Goal: Transaction & Acquisition: Book appointment/travel/reservation

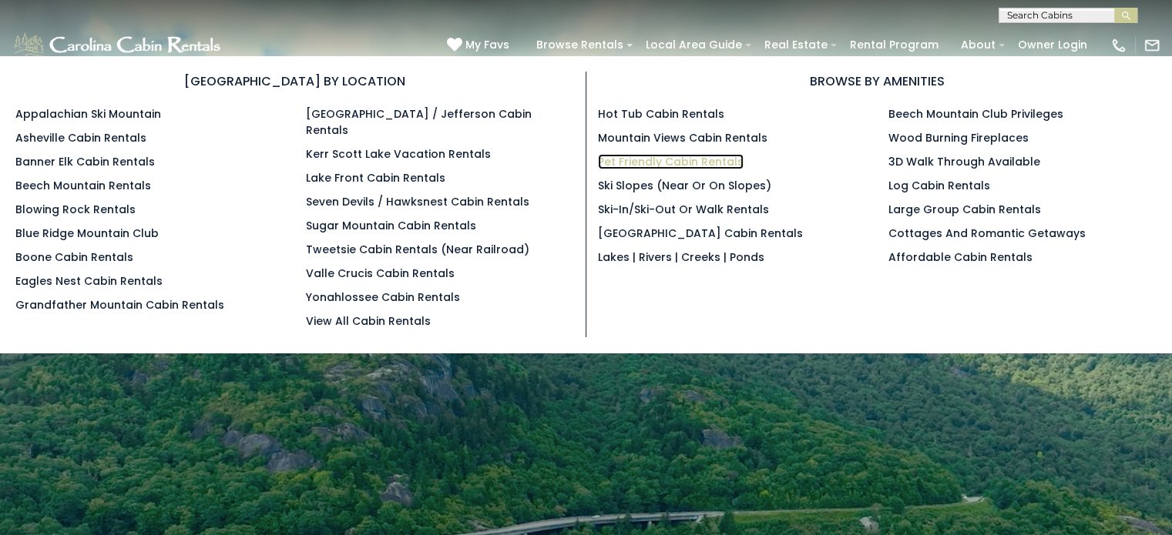
click at [663, 163] on link "Pet Friendly Cabin Rentals" at bounding box center [671, 161] width 146 height 15
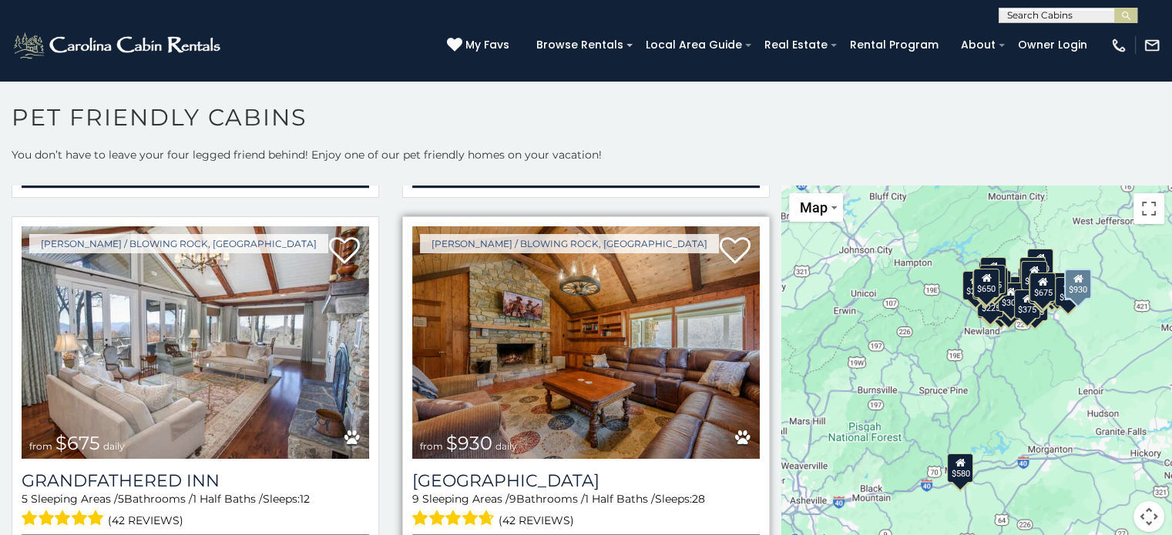
scroll to position [2311, 0]
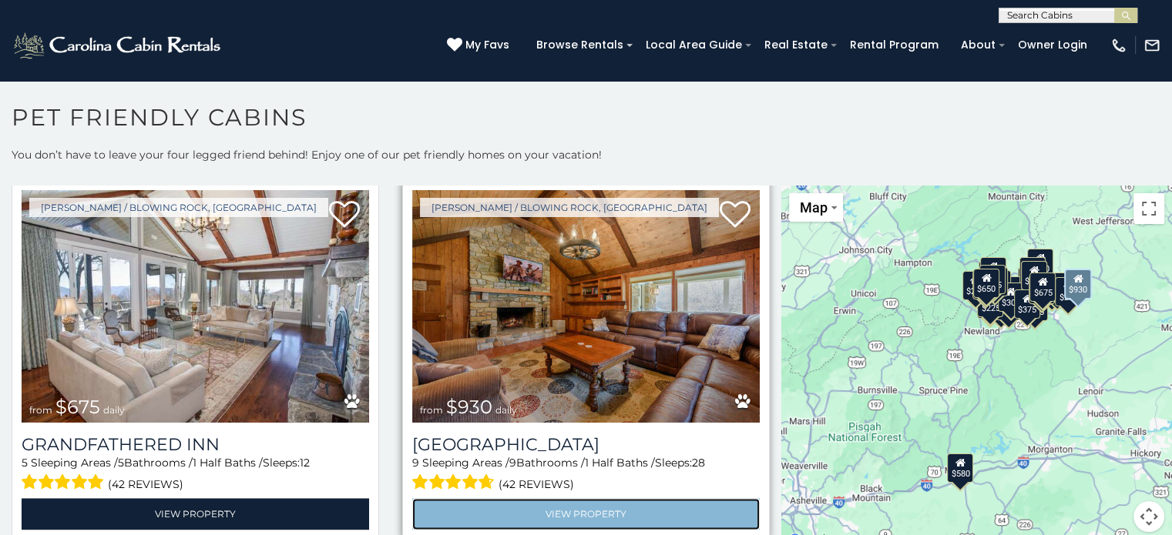
click at [567, 498] on link "View Property" at bounding box center [585, 514] width 347 height 32
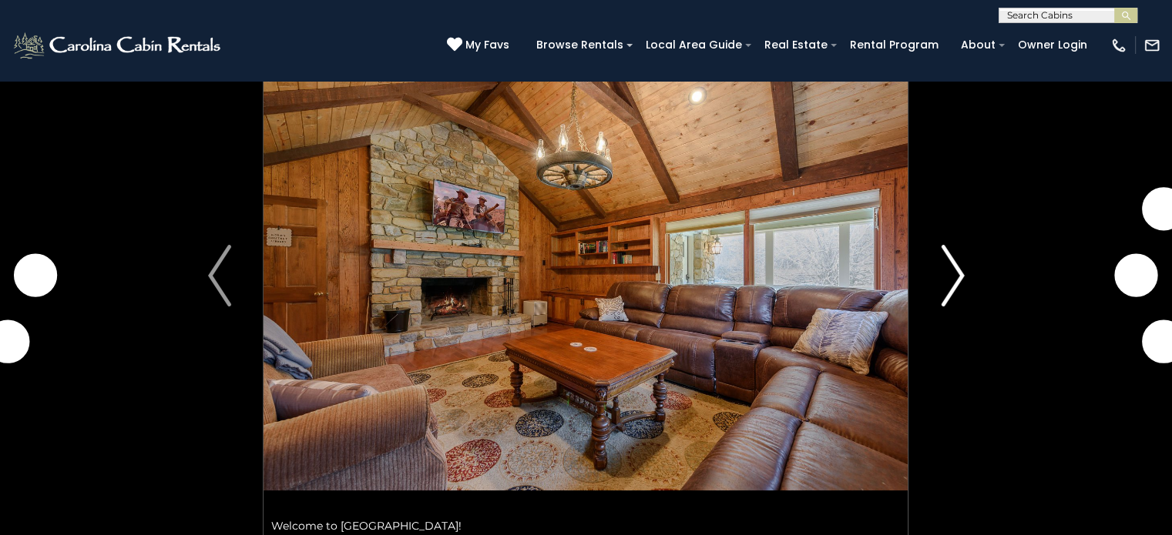
scroll to position [154, 0]
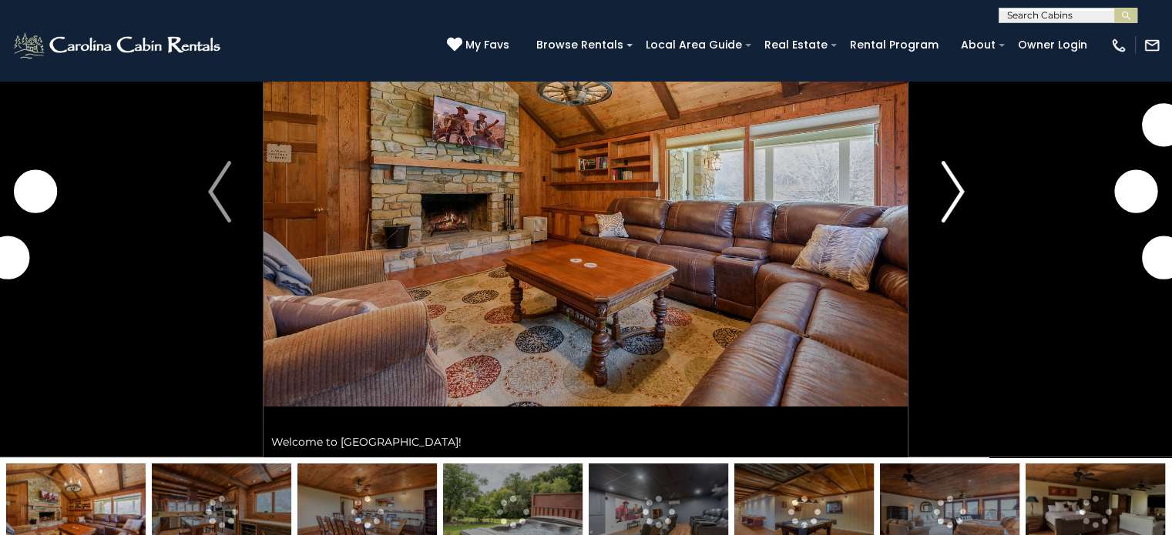
click at [949, 179] on img "Next" at bounding box center [952, 192] width 23 height 62
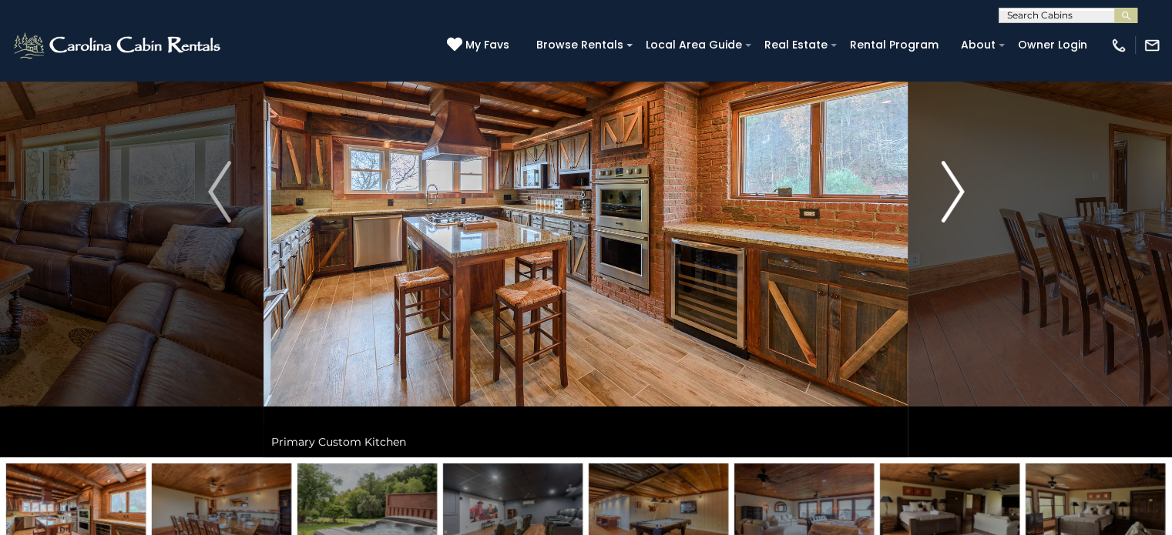
click at [948, 190] on img "Next" at bounding box center [952, 192] width 23 height 62
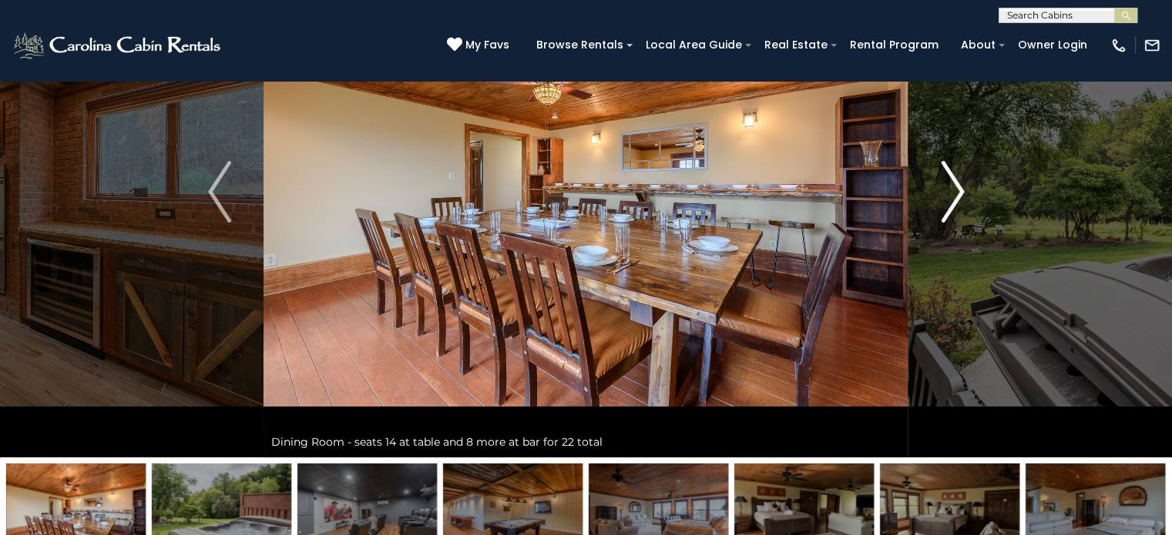
click at [948, 190] on img "Next" at bounding box center [952, 192] width 23 height 62
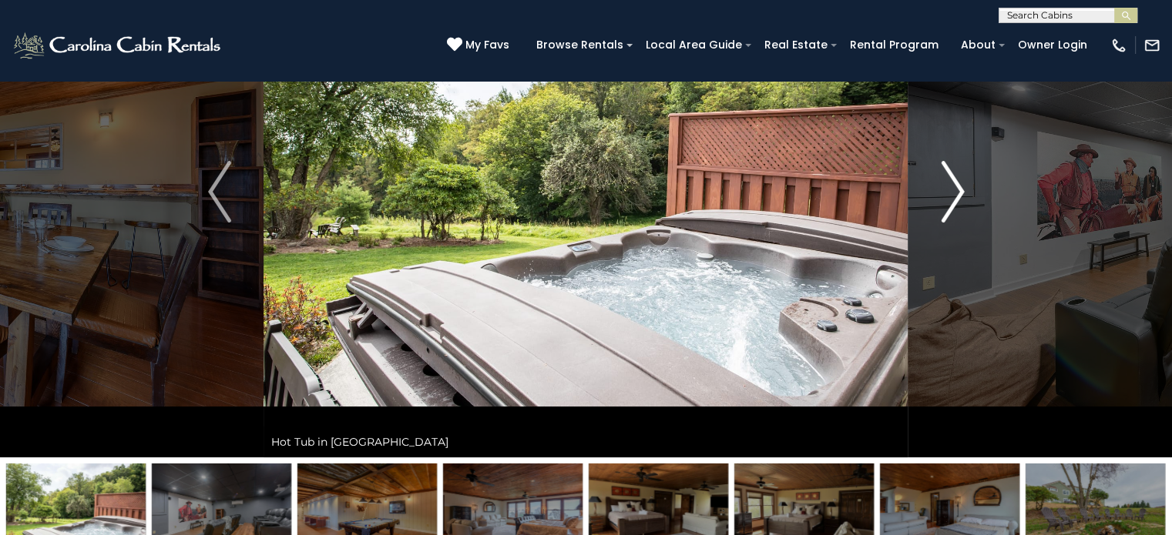
click at [948, 190] on img "Next" at bounding box center [952, 192] width 23 height 62
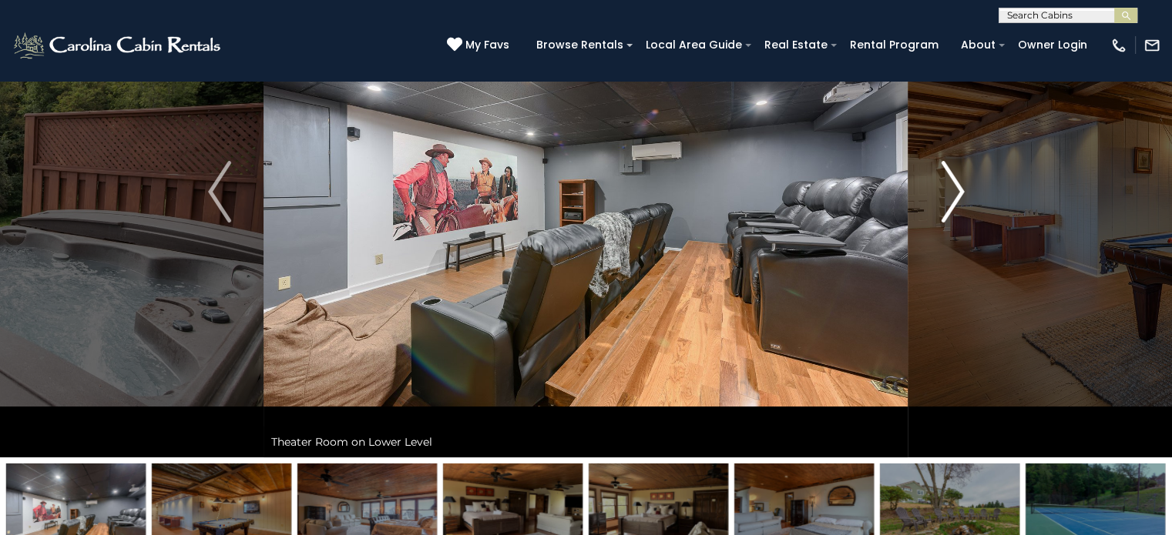
click at [948, 190] on img "Next" at bounding box center [952, 192] width 23 height 62
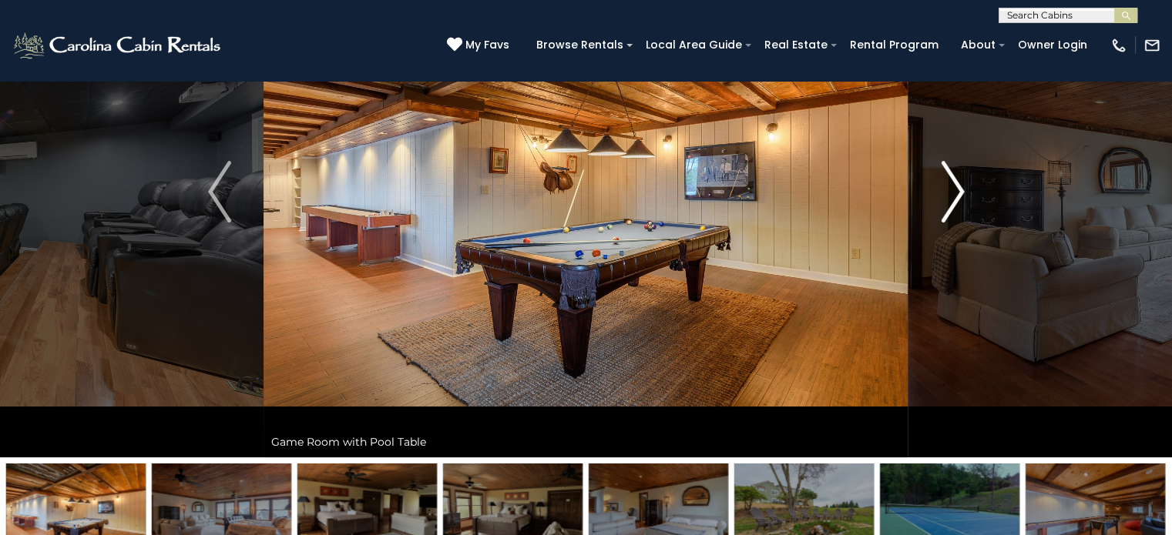
click at [949, 187] on img "Next" at bounding box center [952, 192] width 23 height 62
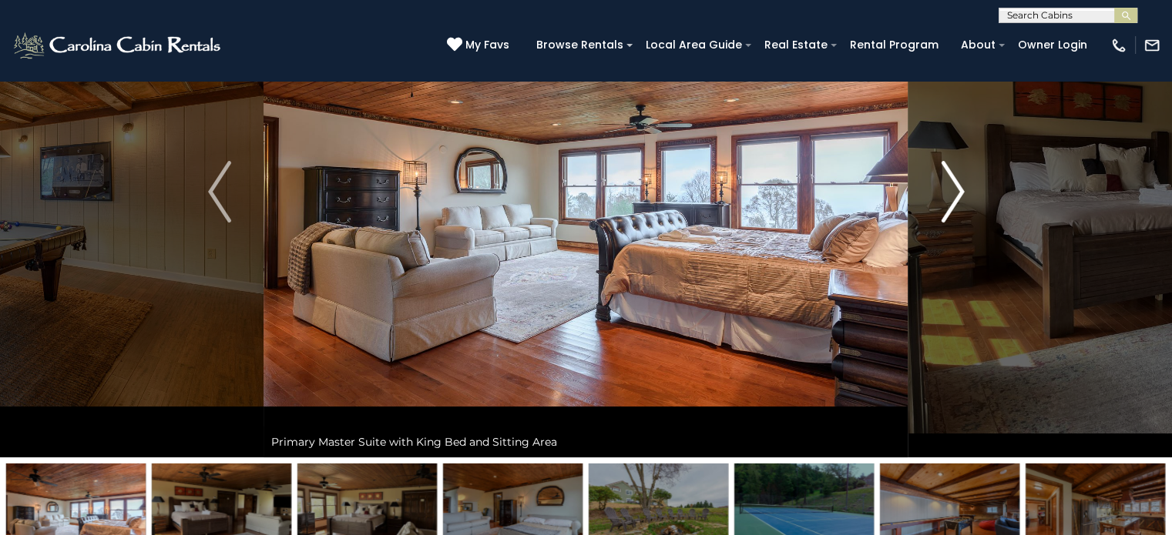
click at [949, 189] on img "Next" at bounding box center [952, 192] width 23 height 62
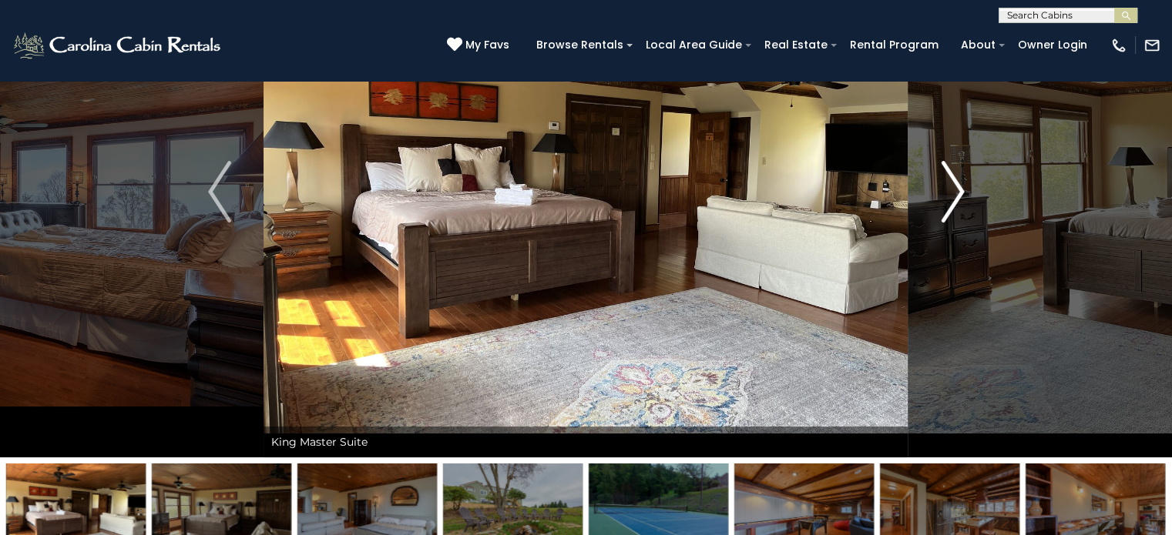
click at [954, 190] on img "Next" at bounding box center [952, 192] width 23 height 62
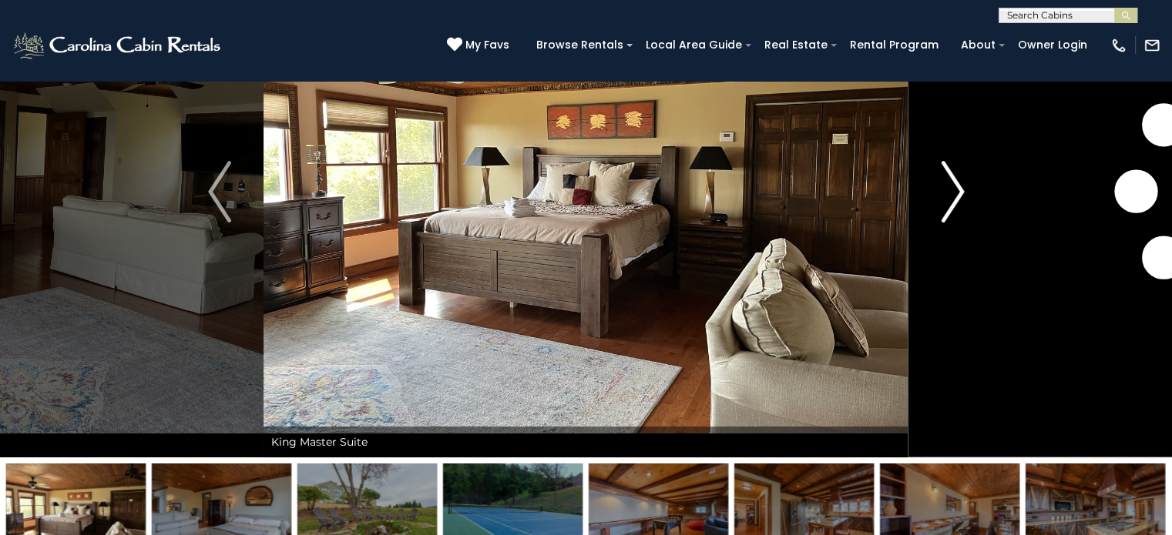
click at [954, 190] on img "Next" at bounding box center [952, 192] width 23 height 62
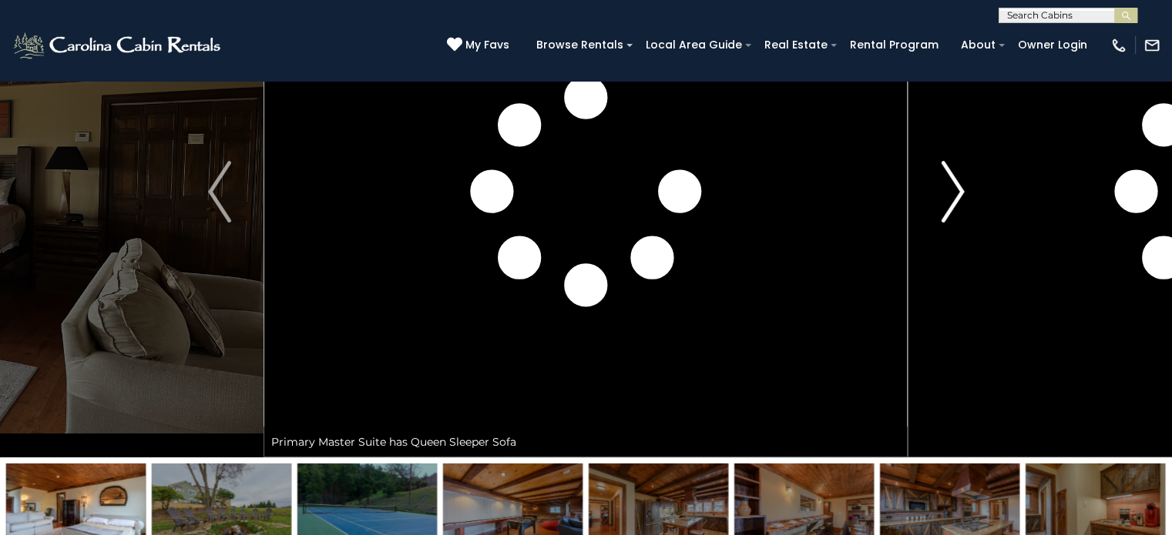
click at [954, 190] on img "Next" at bounding box center [952, 192] width 23 height 62
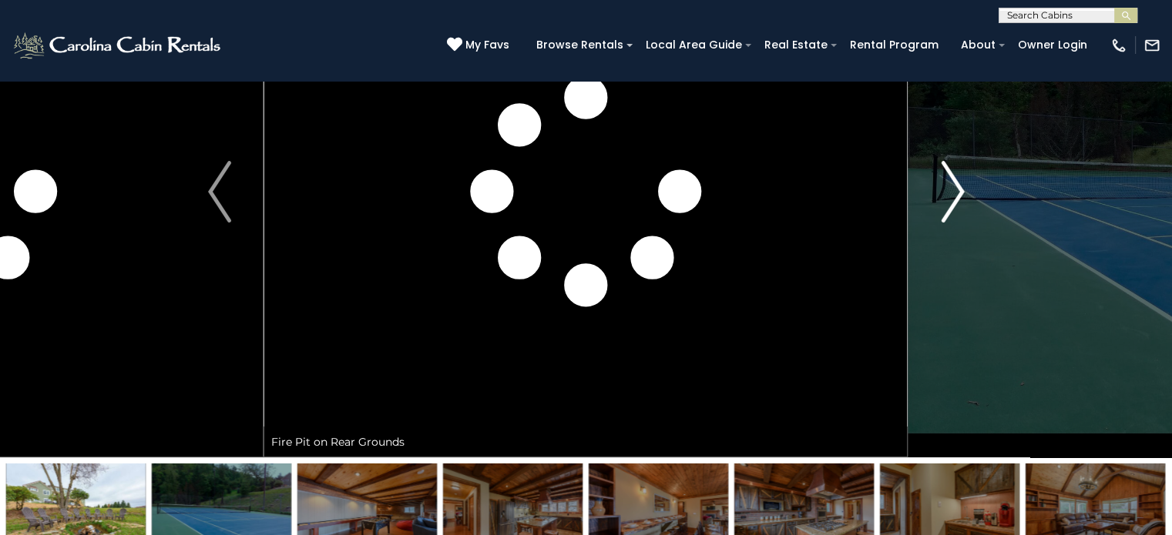
click at [954, 190] on img "Next" at bounding box center [952, 192] width 23 height 62
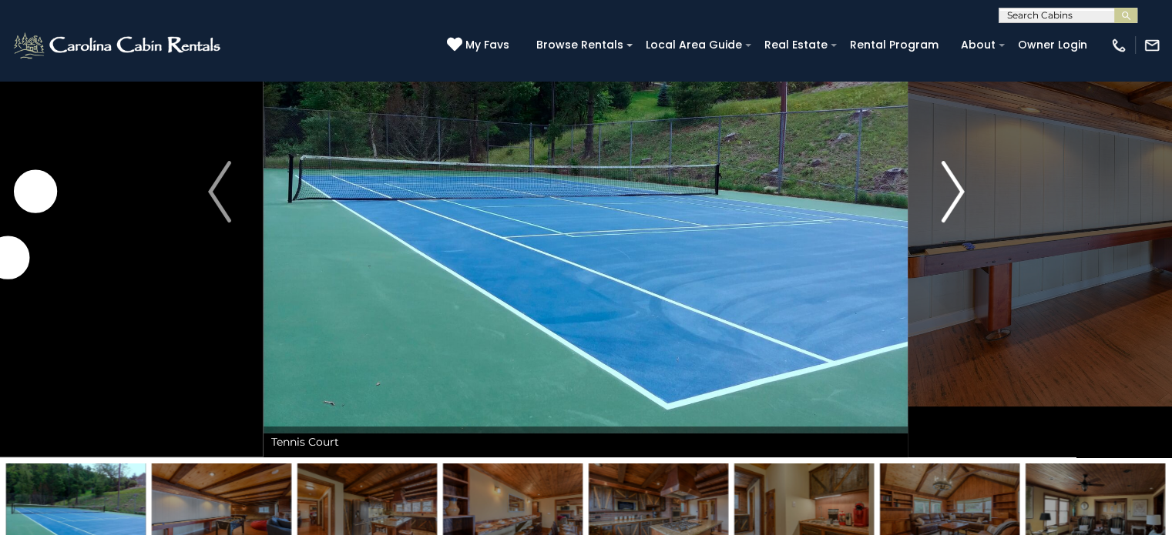
click at [954, 196] on img "Next" at bounding box center [952, 192] width 23 height 62
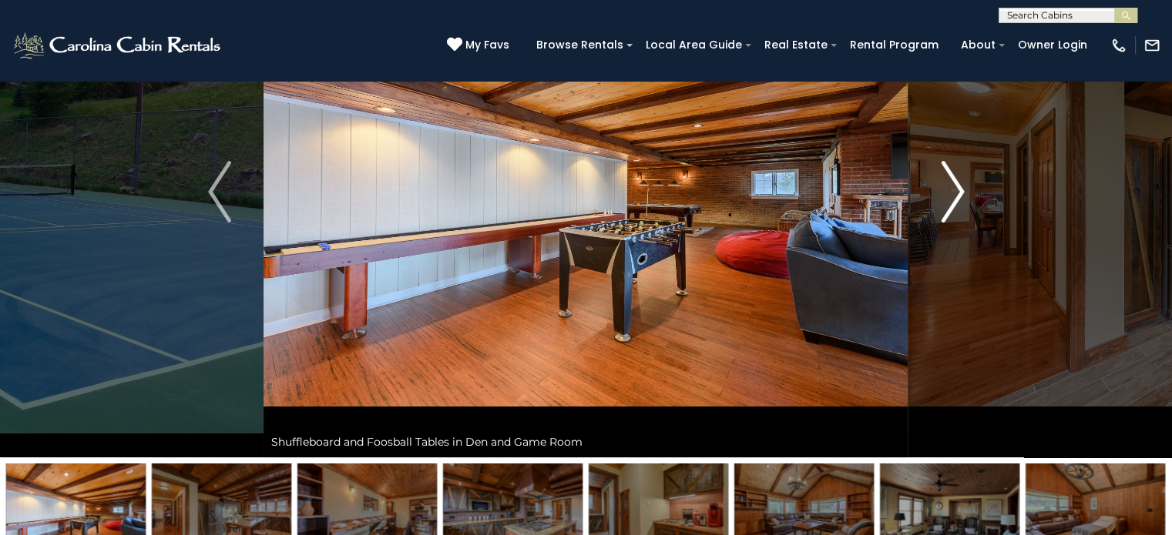
click at [954, 196] on img "Next" at bounding box center [952, 192] width 23 height 62
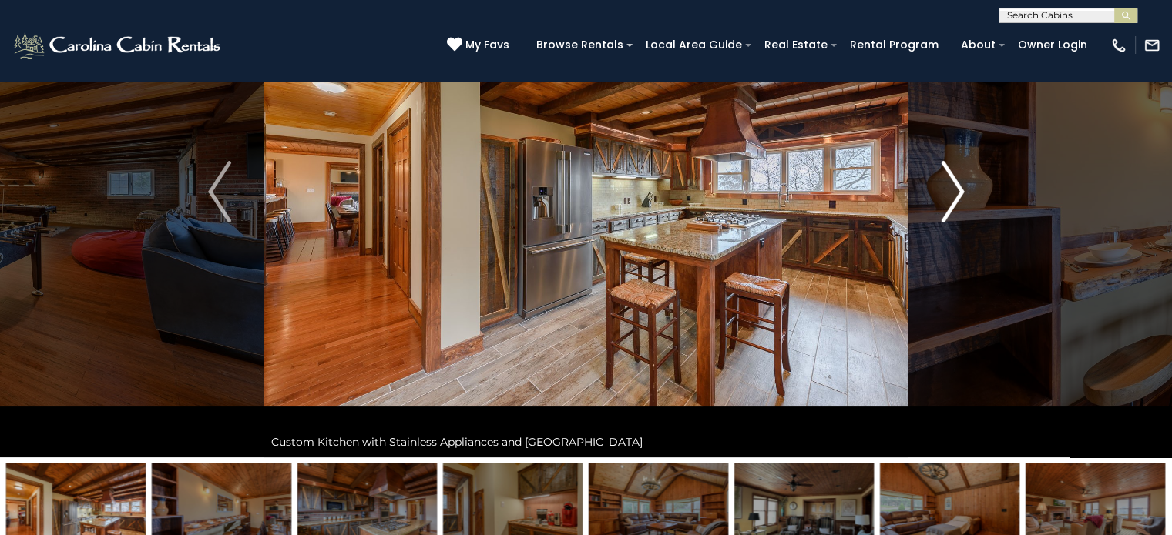
click at [954, 196] on img "Next" at bounding box center [952, 192] width 23 height 62
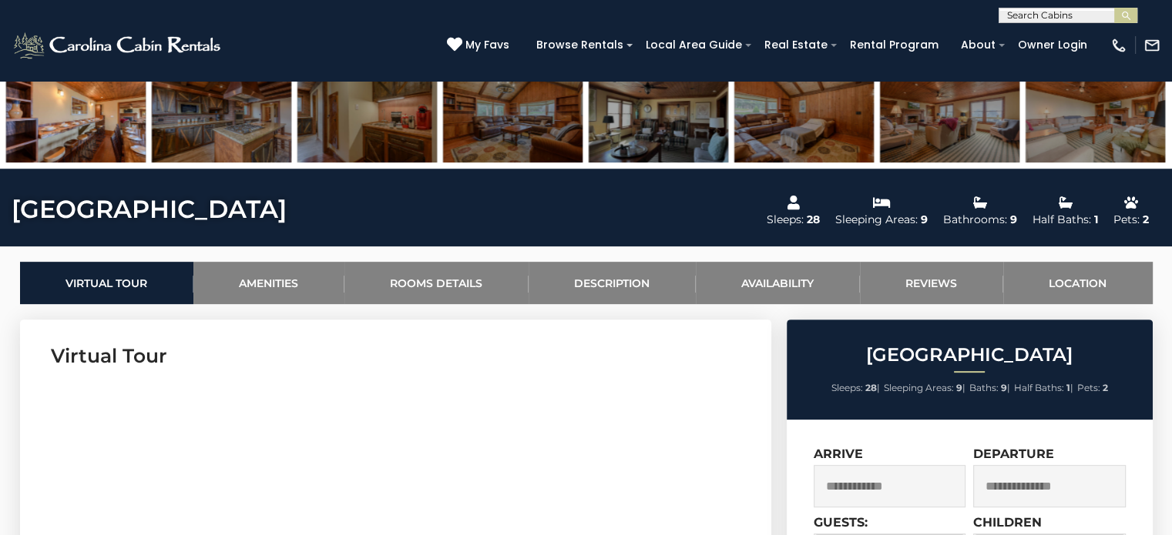
scroll to position [847, 0]
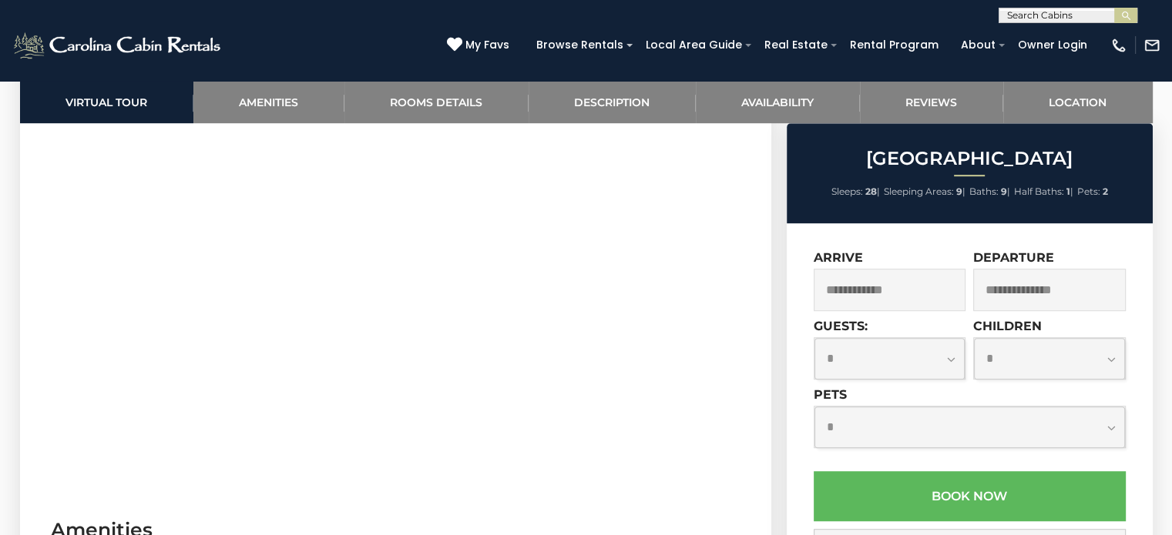
click at [886, 295] on input "text" at bounding box center [889, 290] width 153 height 42
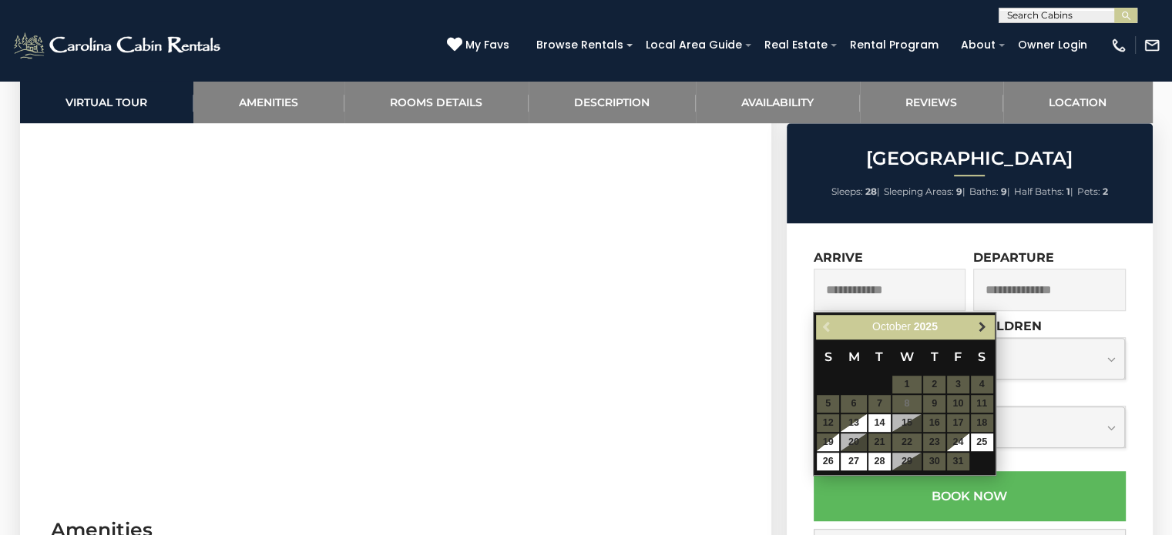
click at [978, 329] on span "Next" at bounding box center [982, 327] width 12 height 12
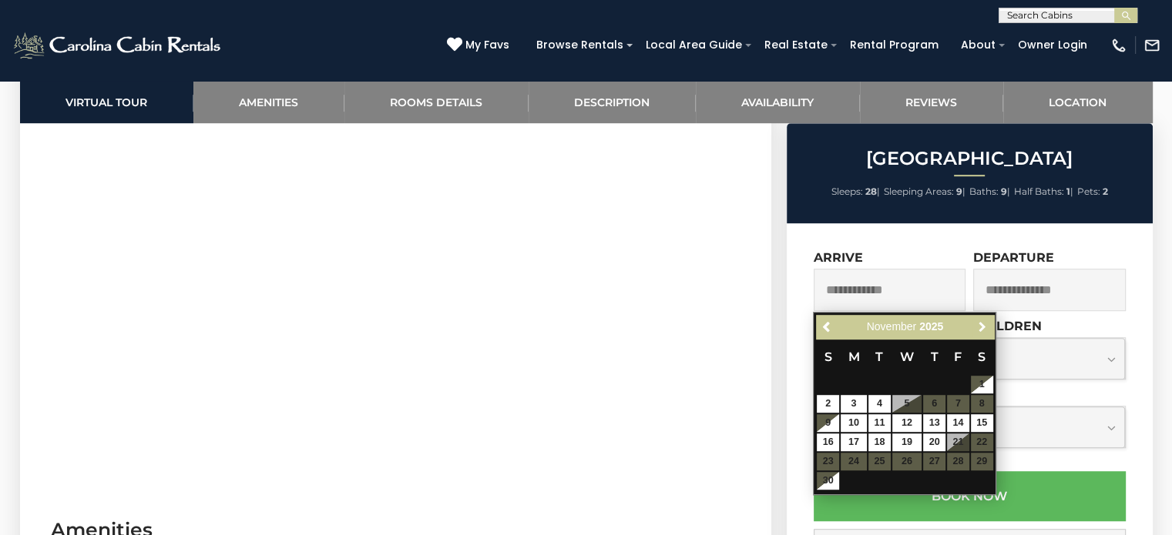
click at [978, 329] on span "Next" at bounding box center [982, 327] width 12 height 12
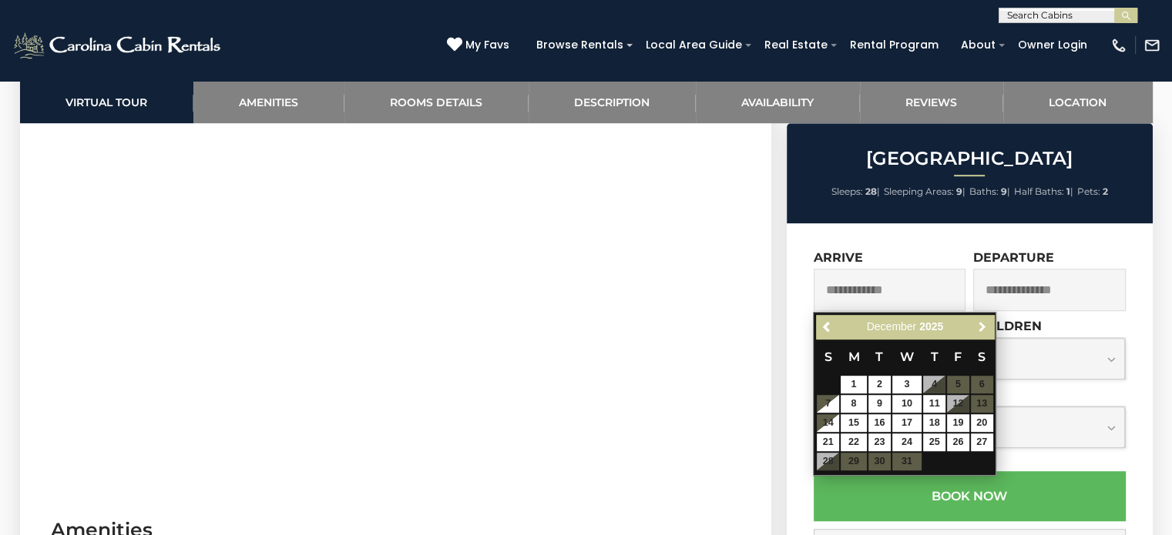
click at [978, 329] on span "Next" at bounding box center [982, 327] width 12 height 12
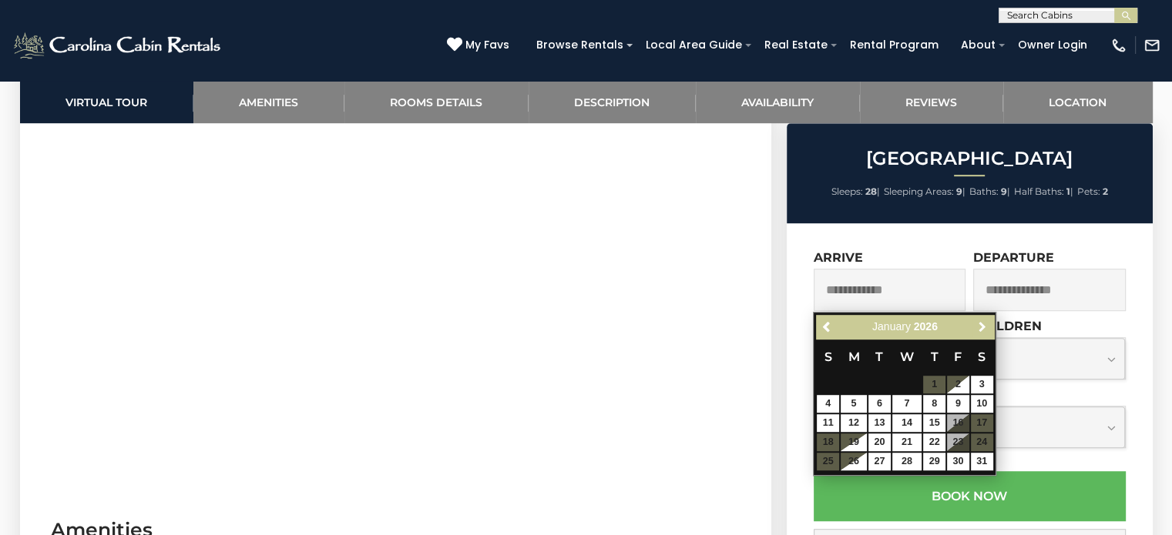
click at [978, 329] on span "Next" at bounding box center [982, 327] width 12 height 12
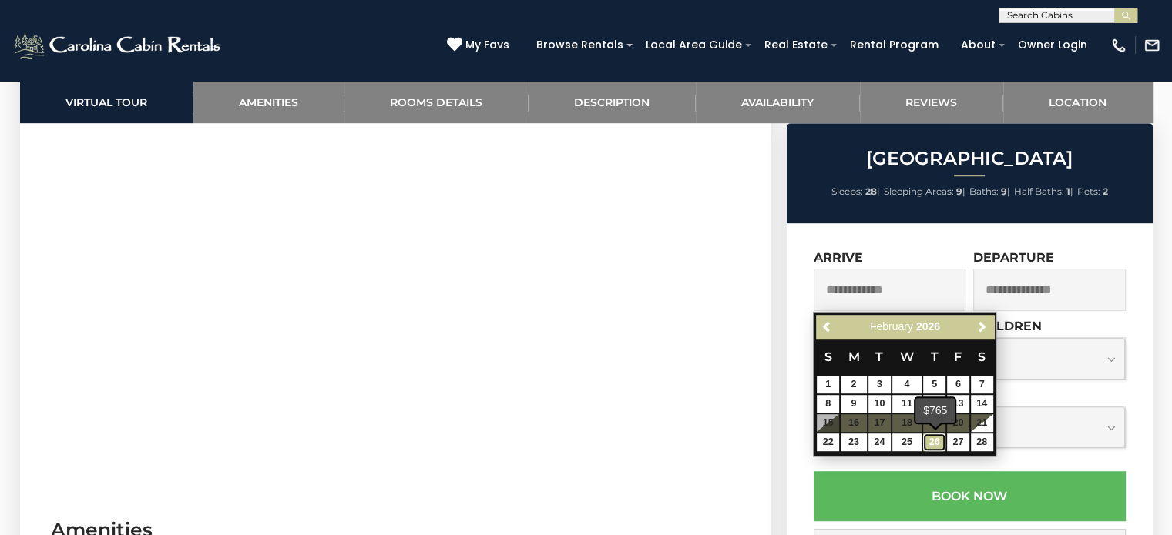
click at [935, 446] on link "26" at bounding box center [934, 443] width 22 height 18
type input "**********"
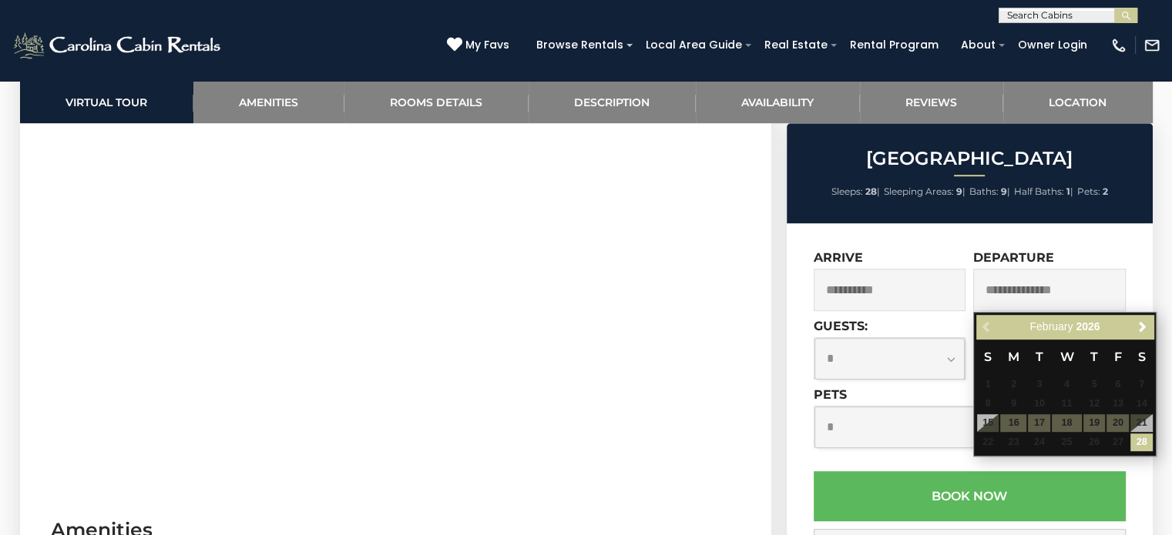
click at [1100, 283] on input "text" at bounding box center [1049, 290] width 153 height 42
click at [1138, 332] on span "Next" at bounding box center [1141, 327] width 12 height 12
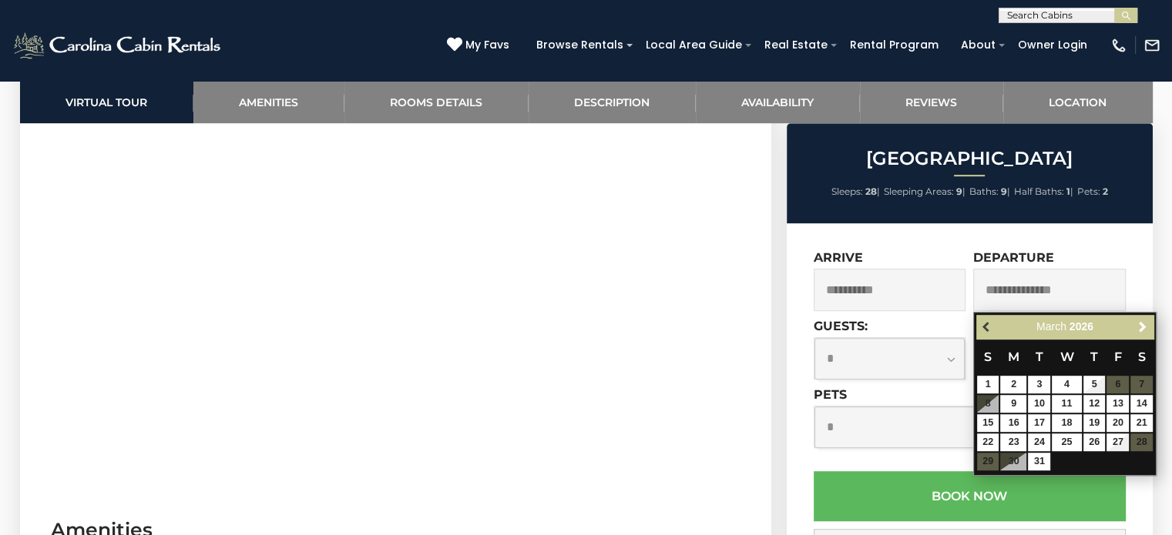
click at [986, 322] on span "Previous" at bounding box center [987, 327] width 12 height 12
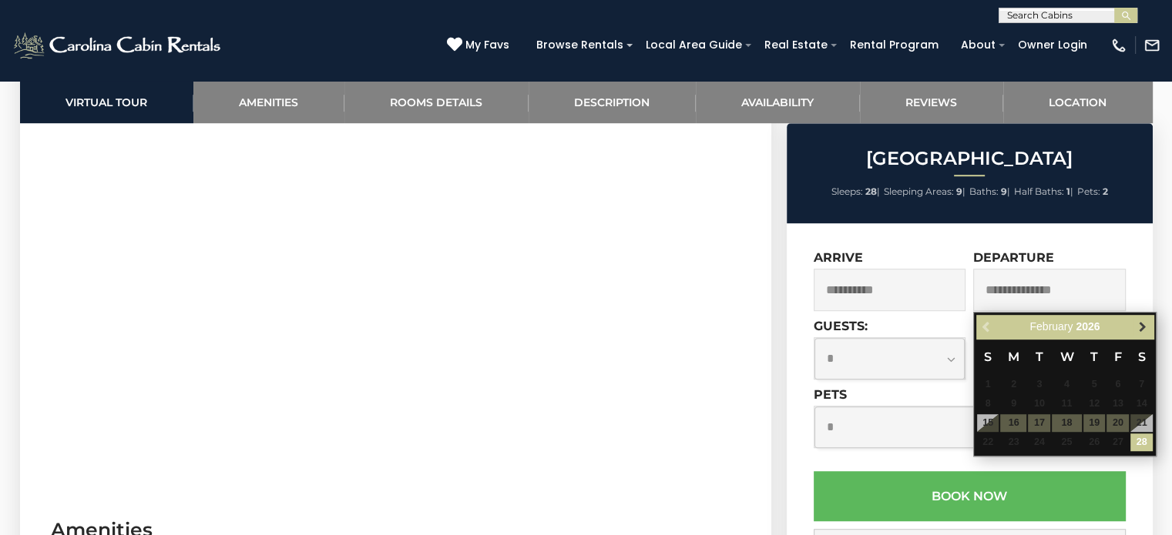
click at [1135, 324] on link "Next" at bounding box center [1141, 326] width 19 height 19
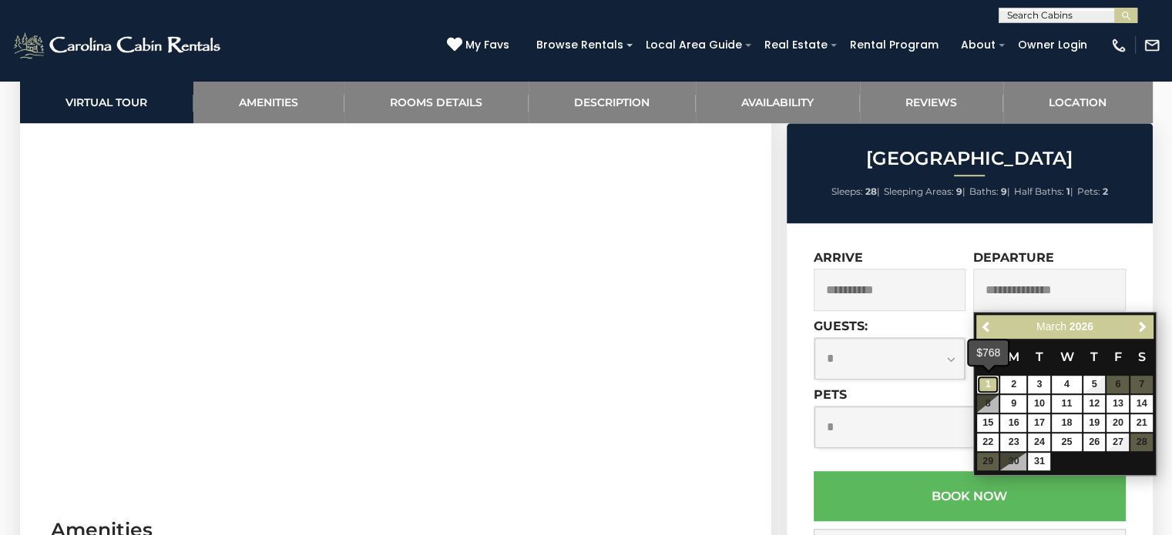
click at [985, 380] on link "1" at bounding box center [988, 385] width 22 height 18
type input "**********"
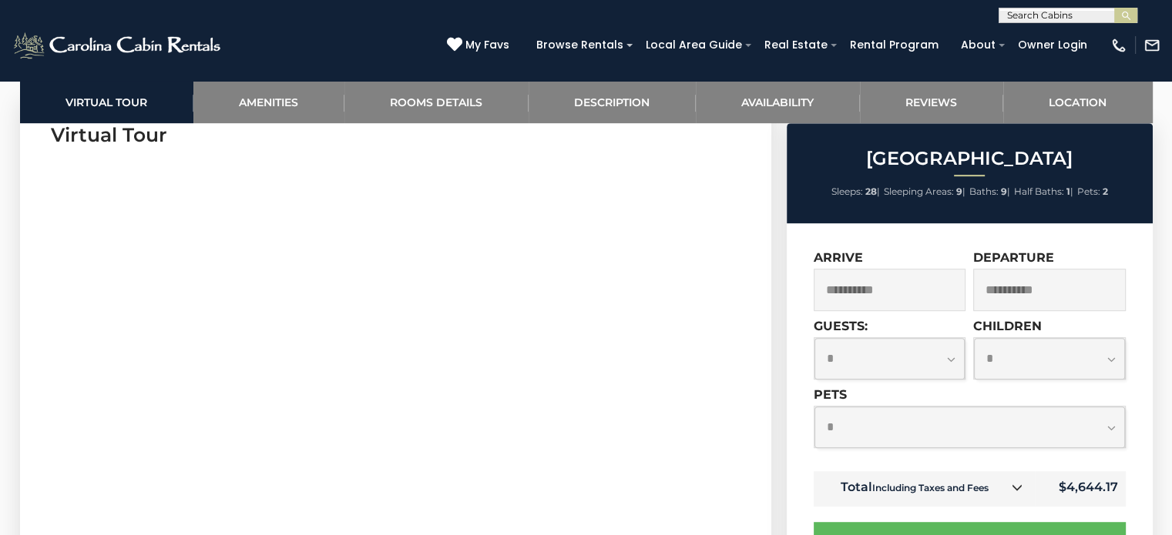
scroll to position [770, 0]
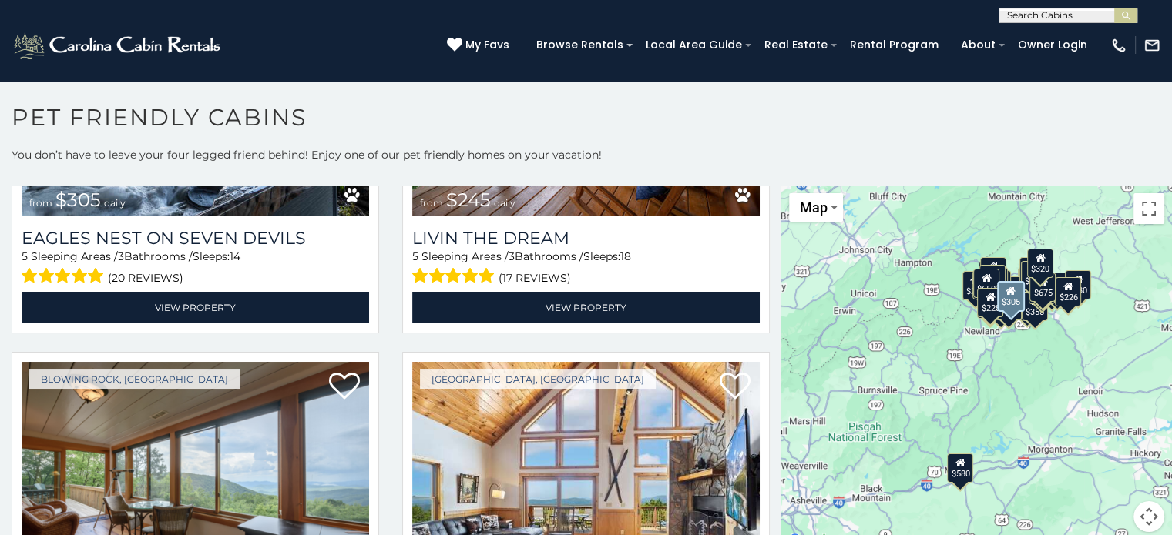
scroll to position [4930, 0]
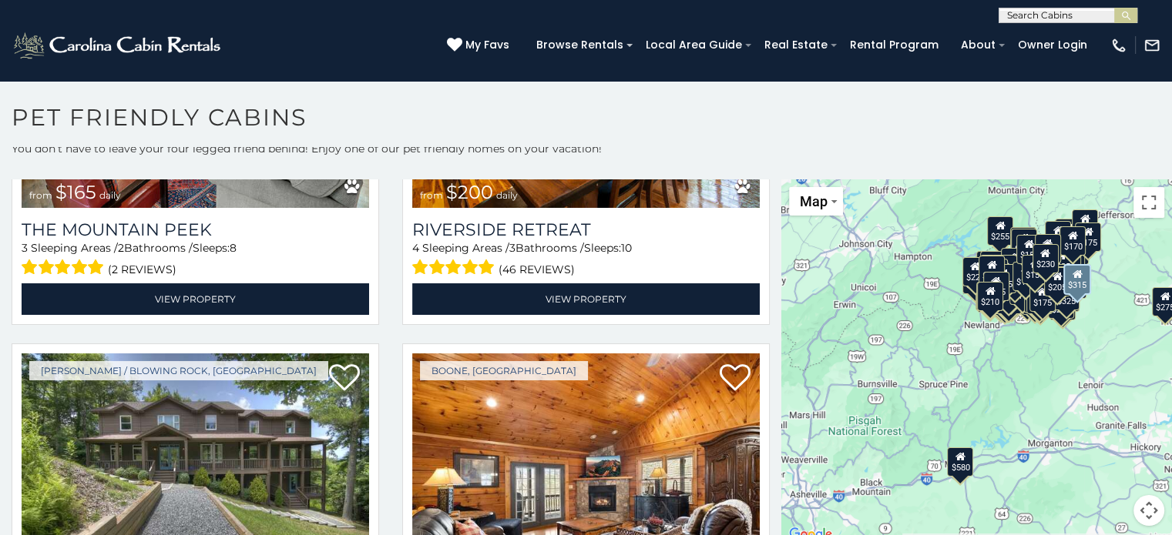
scroll to position [10490, 0]
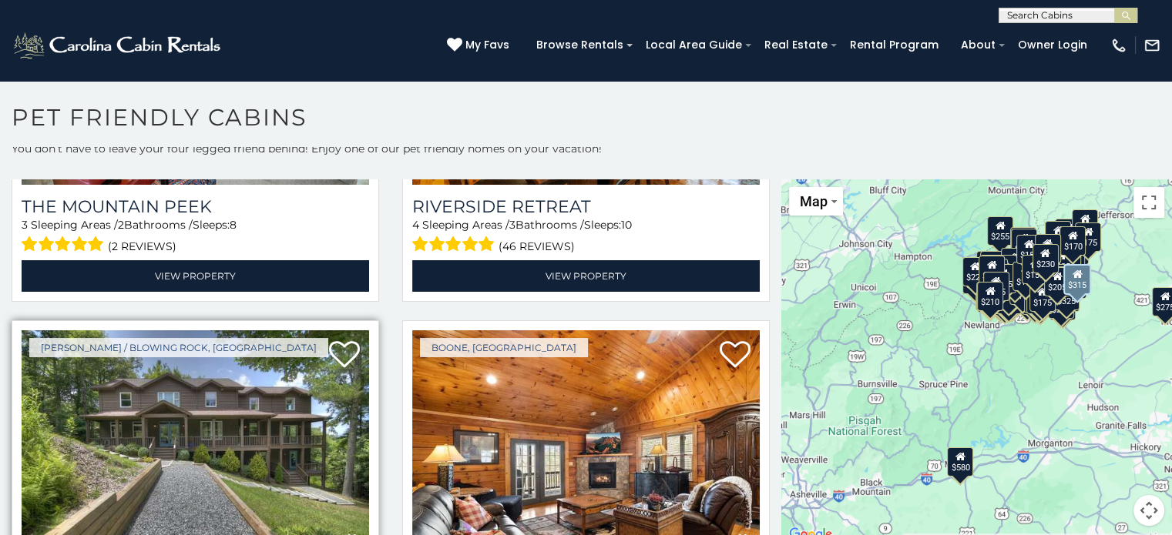
click at [216, 344] on img at bounding box center [195, 446] width 347 height 233
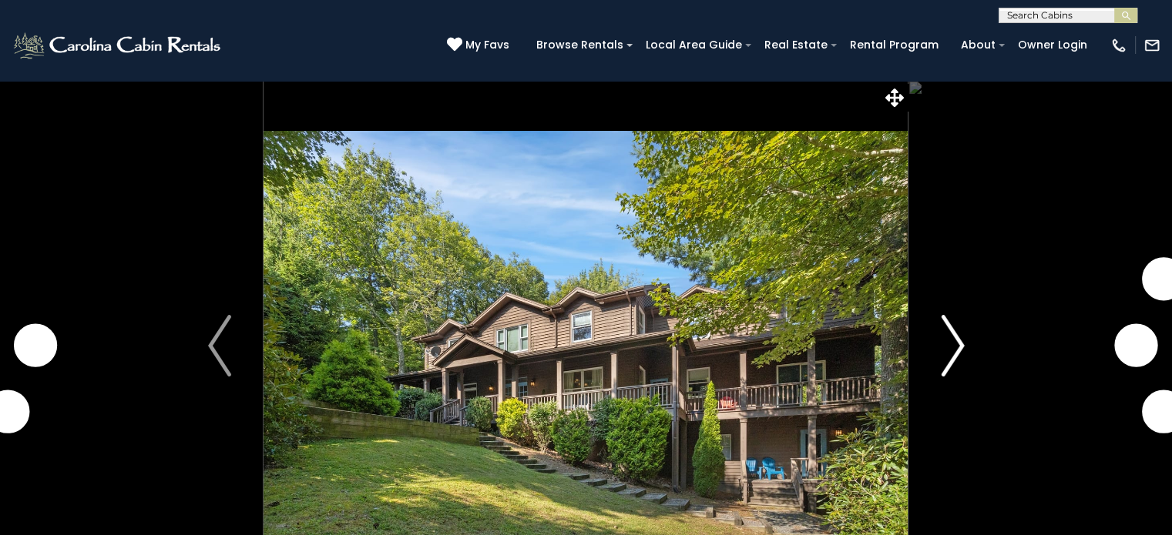
click at [955, 347] on img "Next" at bounding box center [952, 346] width 23 height 62
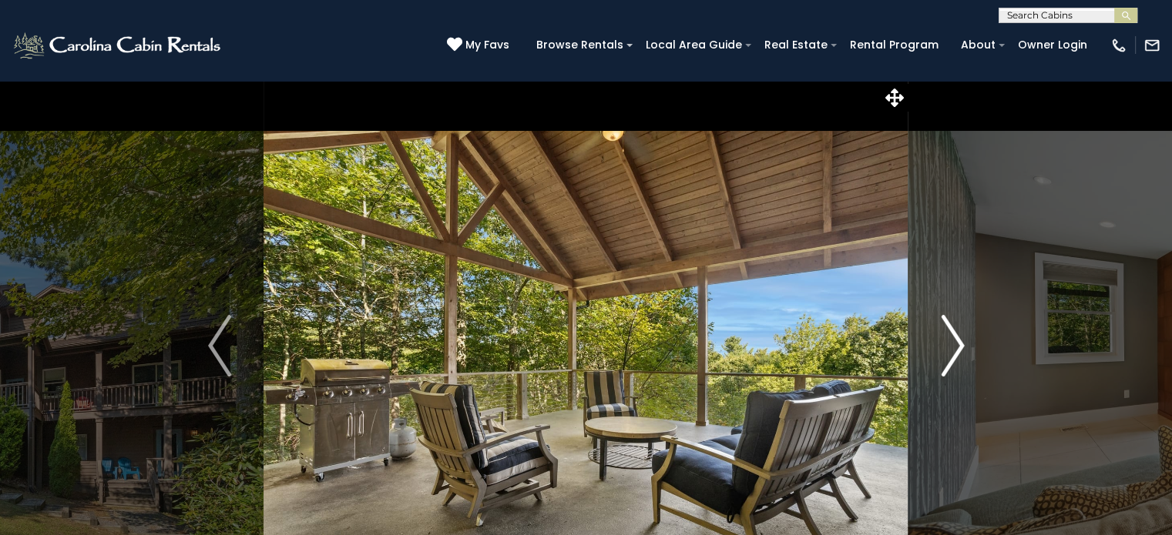
click at [955, 353] on img "Next" at bounding box center [952, 346] width 23 height 62
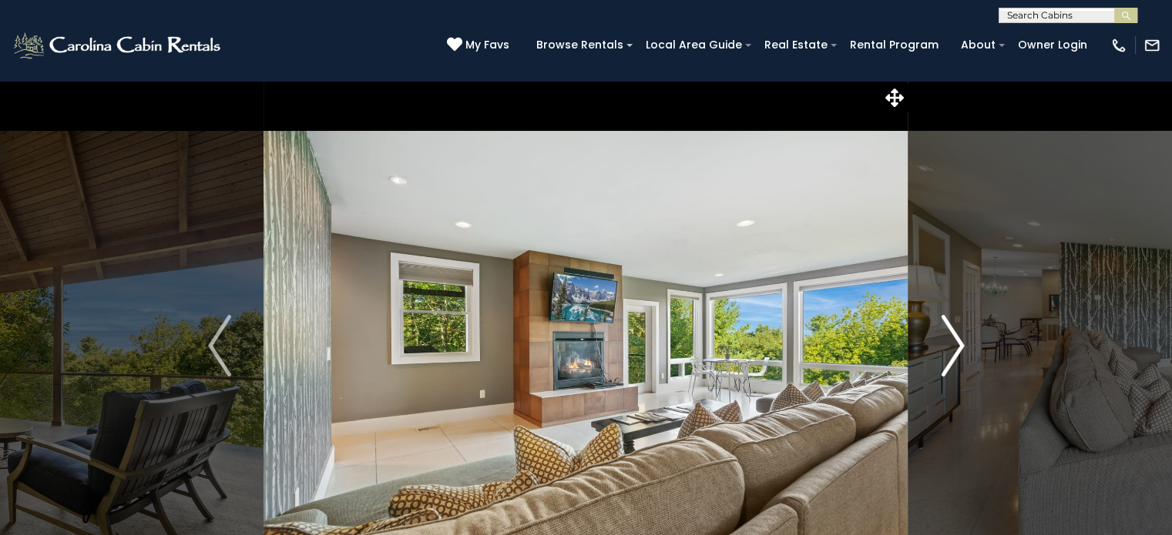
click at [955, 353] on img "Next" at bounding box center [952, 346] width 23 height 62
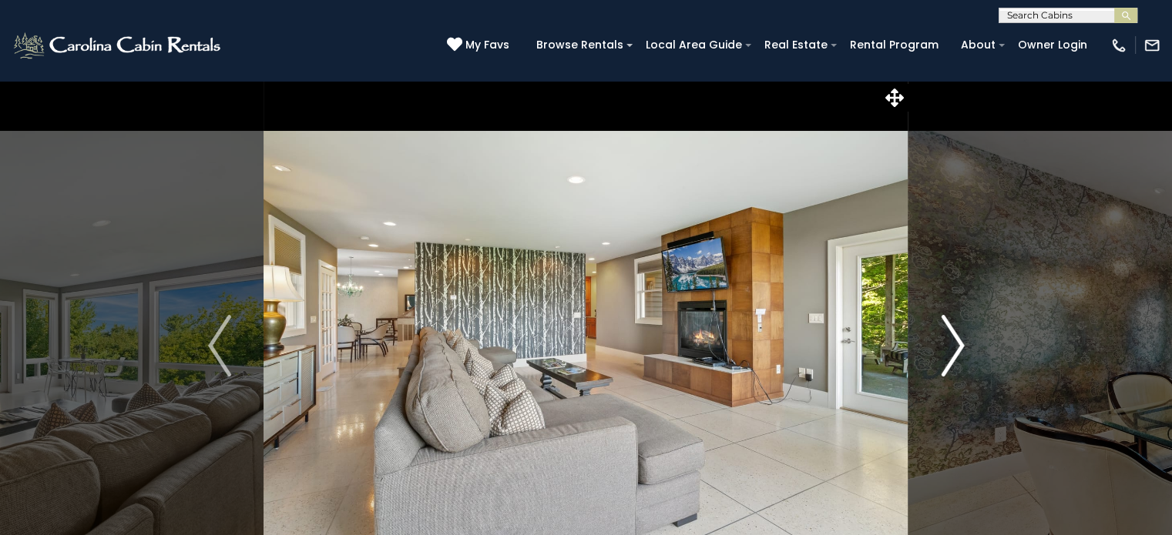
click at [955, 353] on img "Next" at bounding box center [952, 346] width 23 height 62
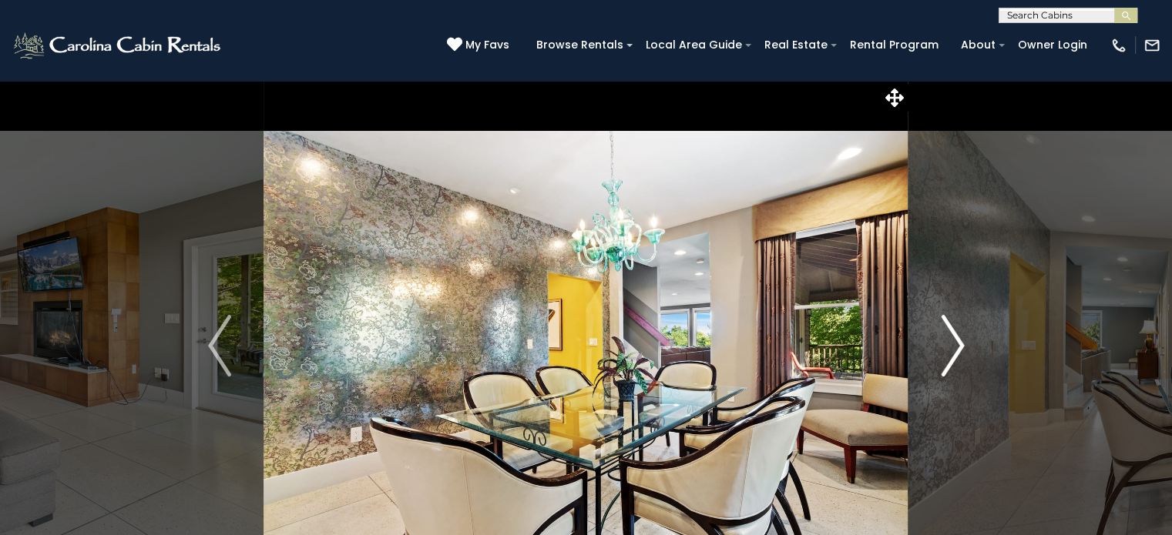
click at [955, 353] on img "Next" at bounding box center [952, 346] width 23 height 62
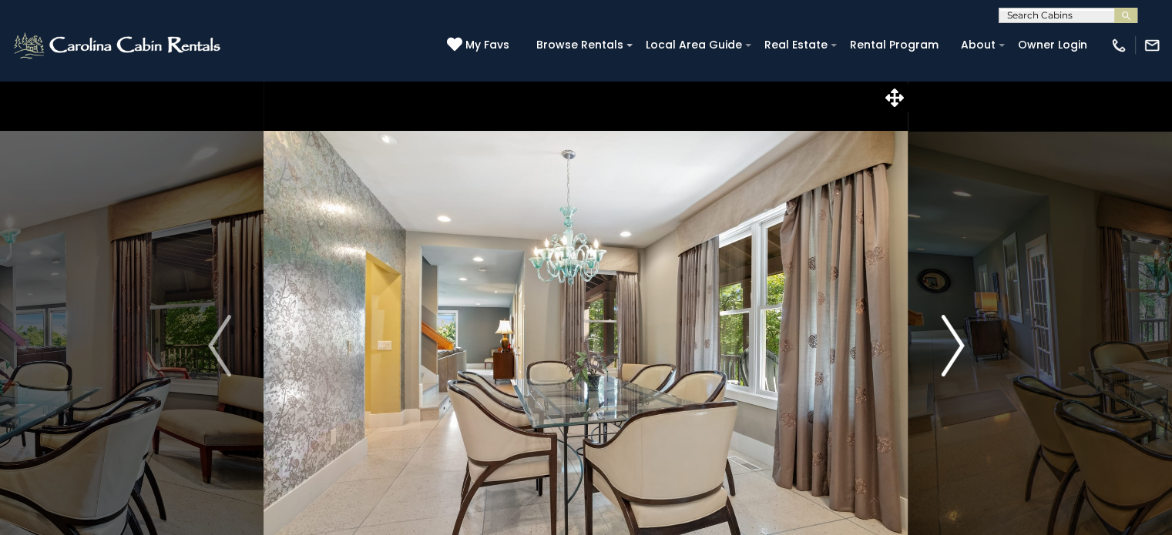
click at [955, 353] on img "Next" at bounding box center [952, 346] width 23 height 62
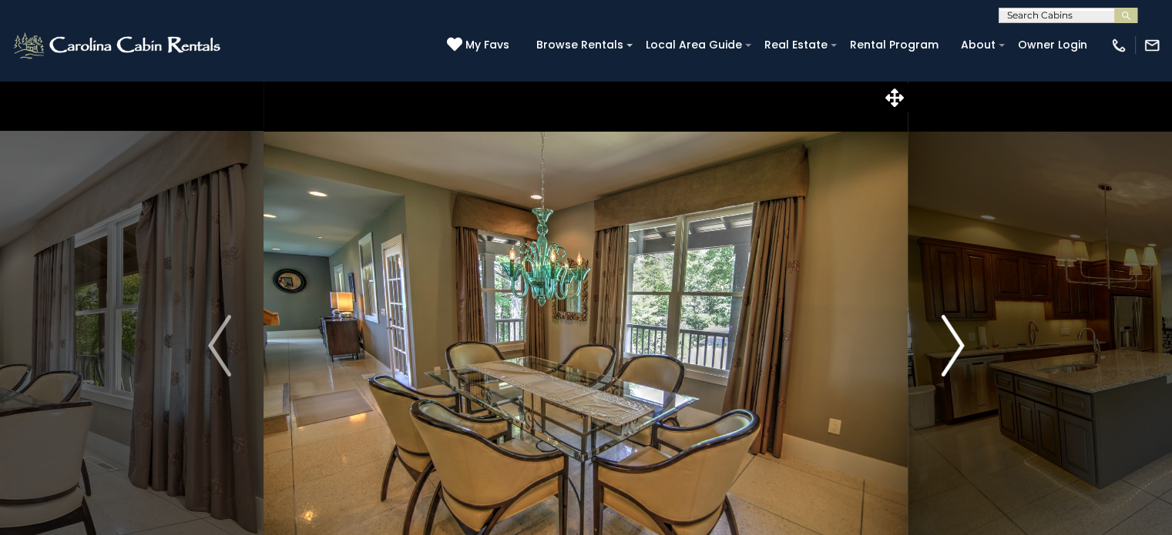
click at [955, 353] on img "Next" at bounding box center [952, 346] width 23 height 62
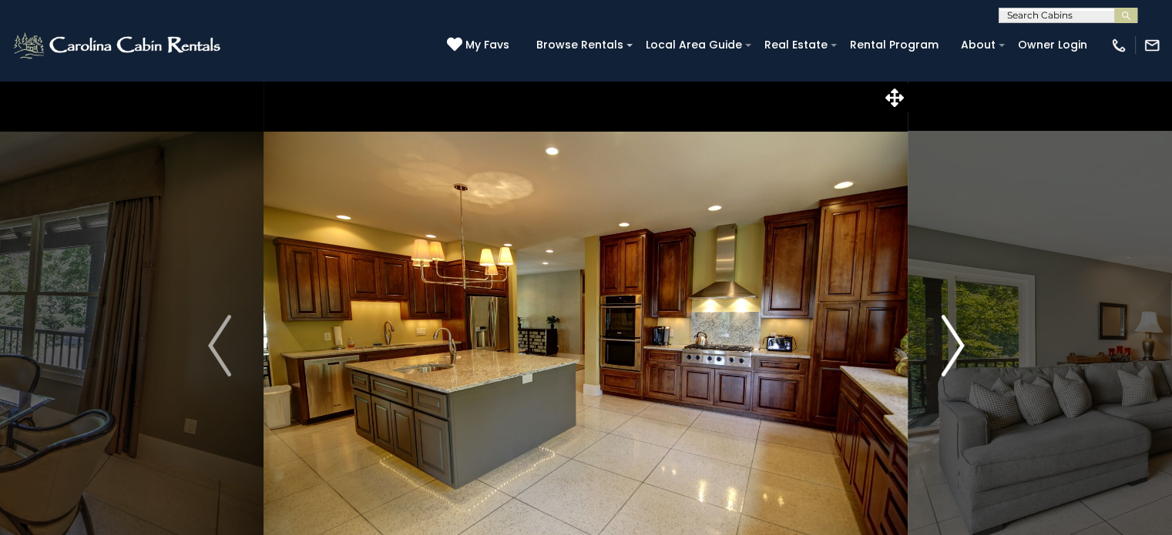
click at [955, 353] on img "Next" at bounding box center [952, 346] width 23 height 62
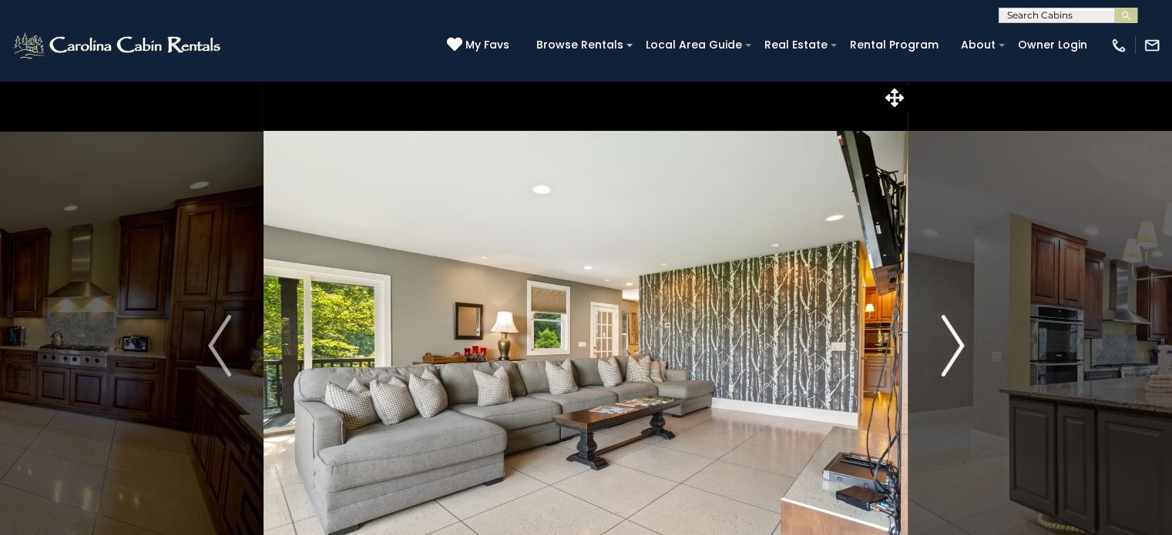
click at [955, 353] on img "Next" at bounding box center [952, 346] width 23 height 62
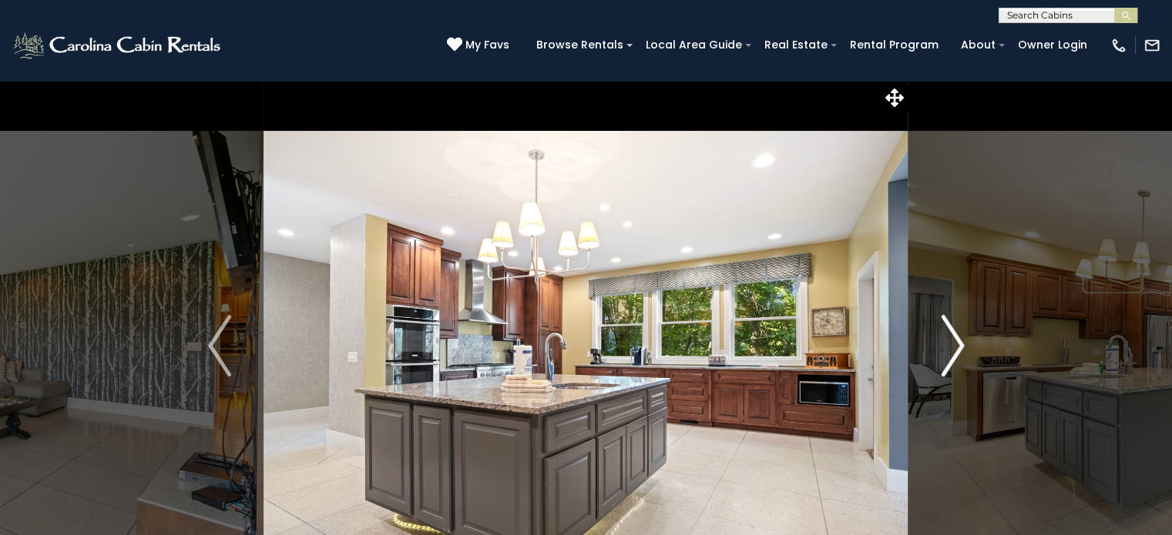
click at [955, 353] on img "Next" at bounding box center [952, 346] width 23 height 62
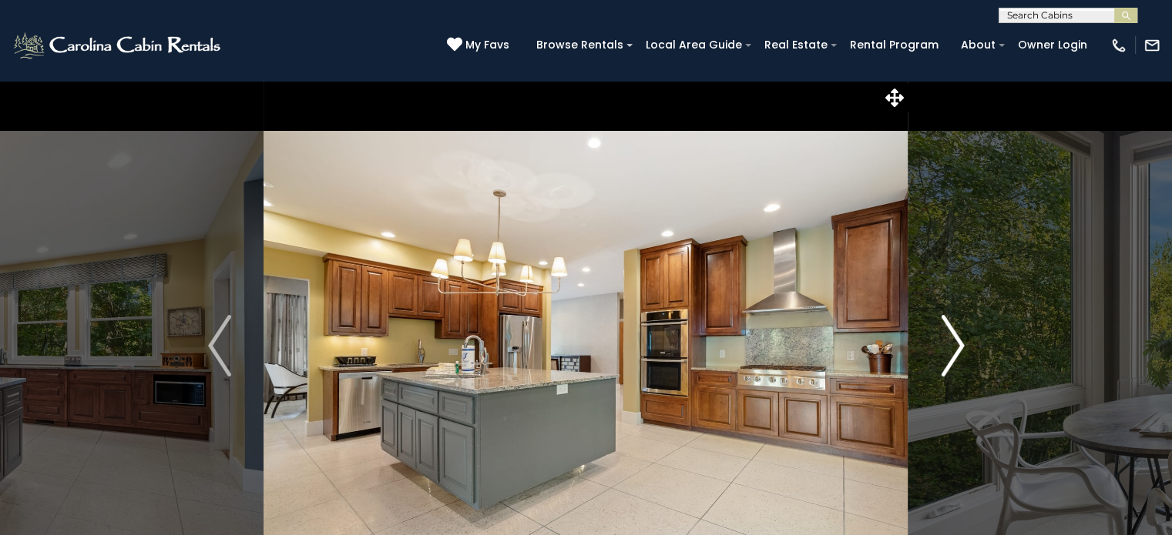
click at [955, 353] on img "Next" at bounding box center [952, 346] width 23 height 62
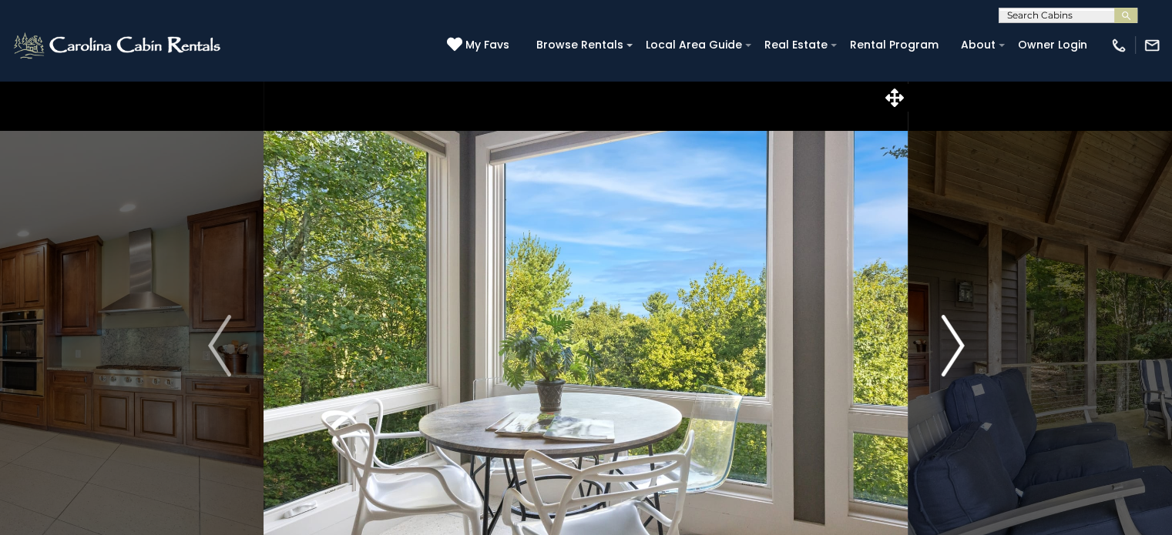
click at [955, 353] on img "Next" at bounding box center [952, 346] width 23 height 62
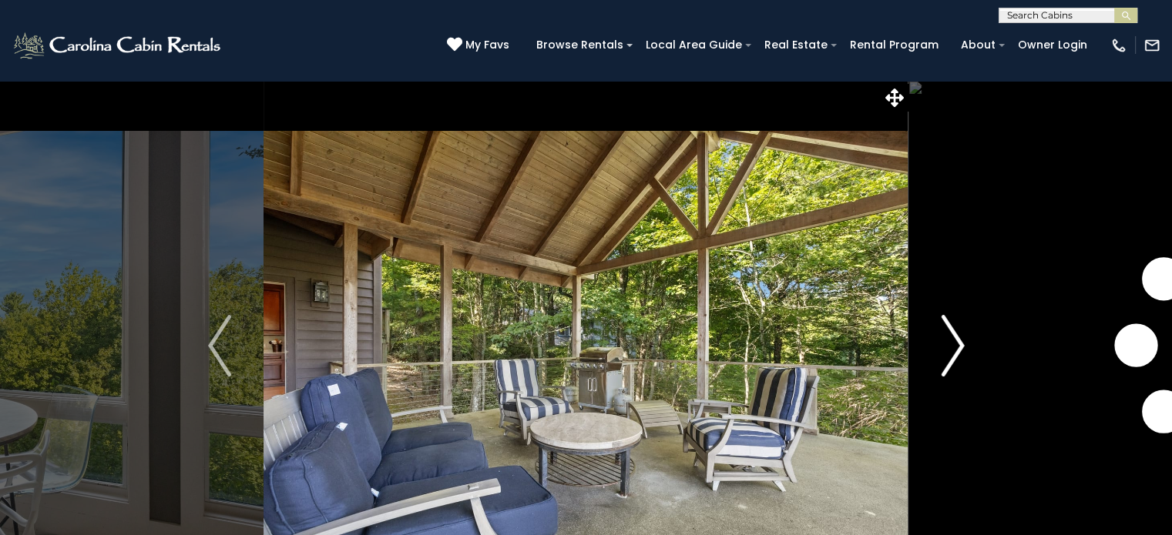
click at [955, 353] on img "Next" at bounding box center [952, 346] width 23 height 62
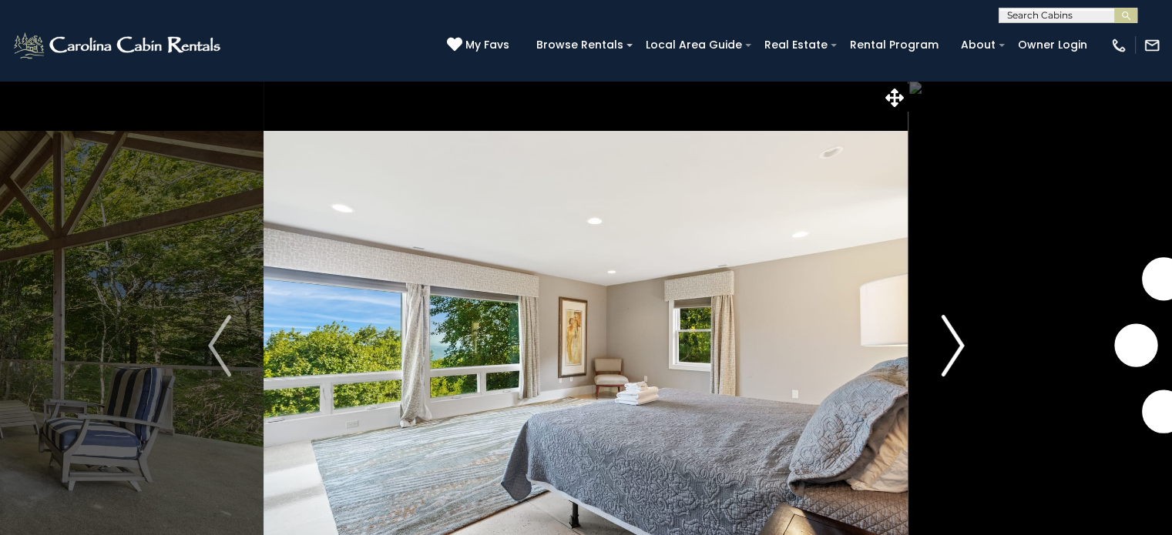
click at [955, 353] on img "Next" at bounding box center [952, 346] width 23 height 62
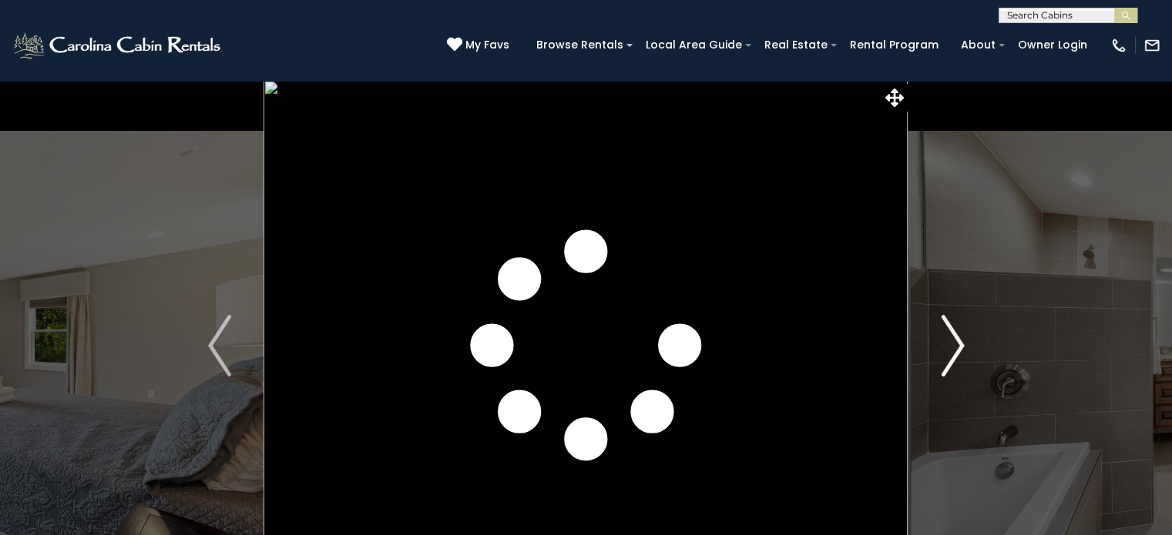
click at [955, 353] on img "Next" at bounding box center [952, 346] width 23 height 62
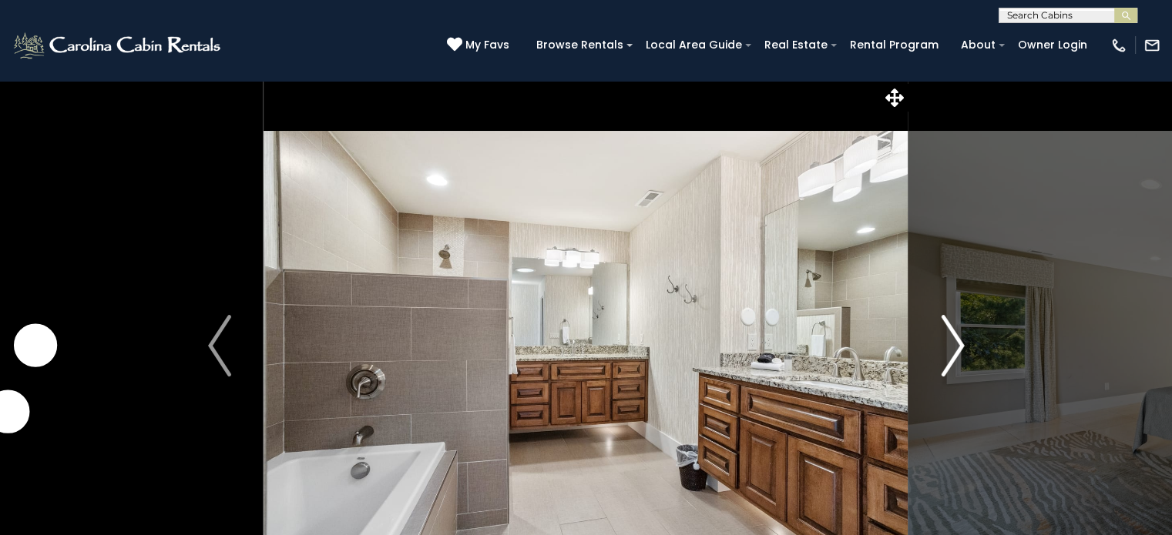
click at [955, 353] on img "Next" at bounding box center [952, 346] width 23 height 62
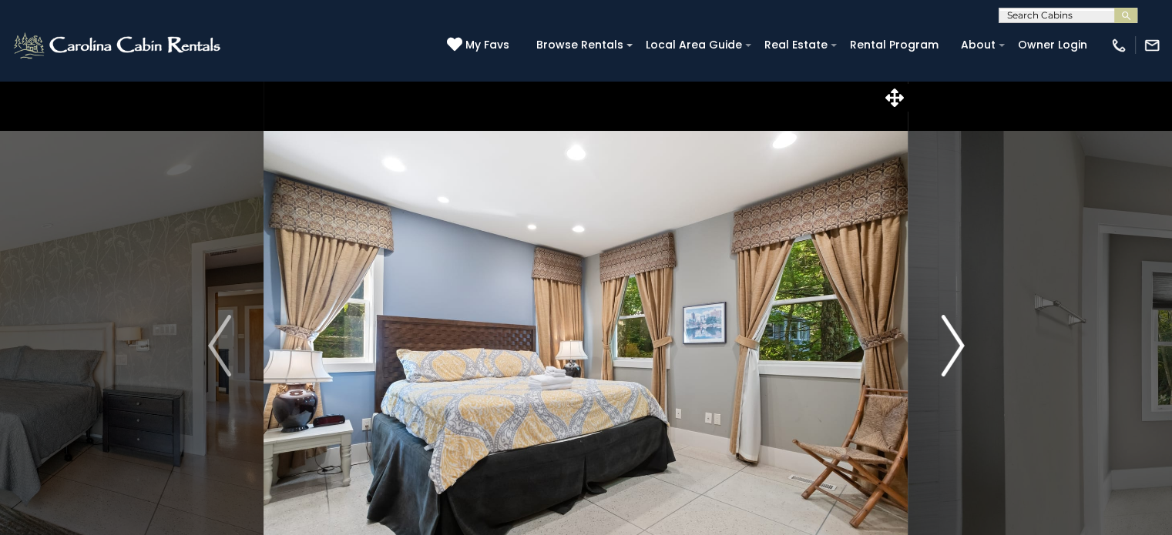
click at [955, 353] on img "Next" at bounding box center [952, 346] width 23 height 62
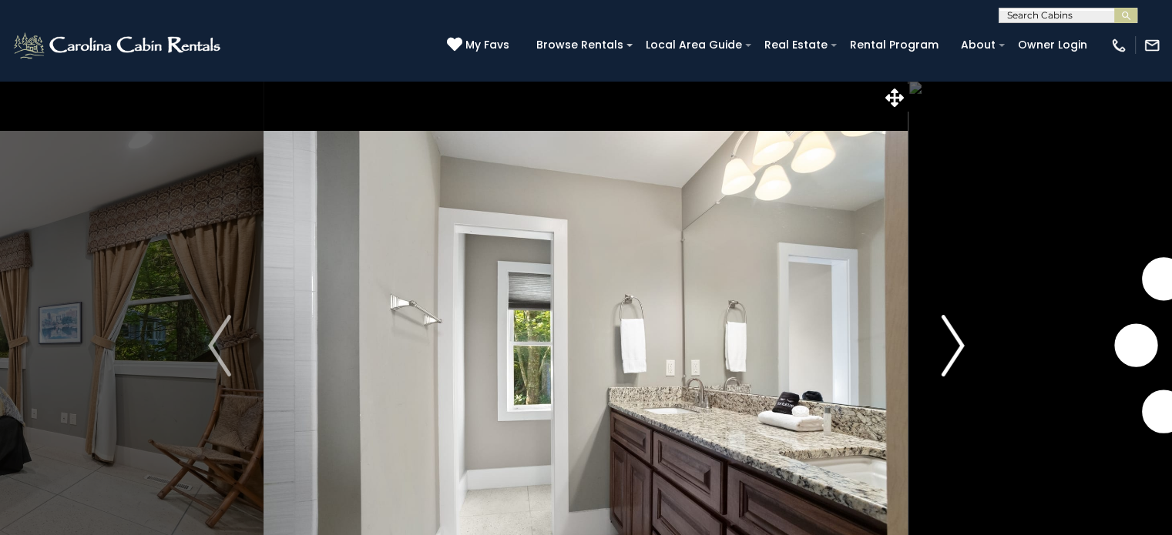
click at [955, 353] on img "Next" at bounding box center [952, 346] width 23 height 62
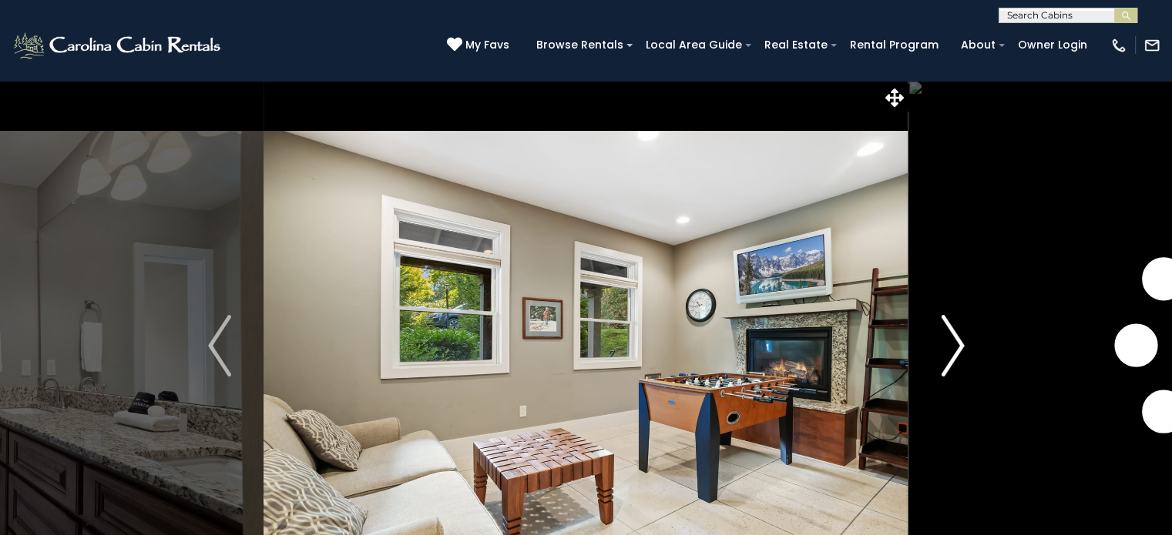
click at [955, 353] on img "Next" at bounding box center [952, 346] width 23 height 62
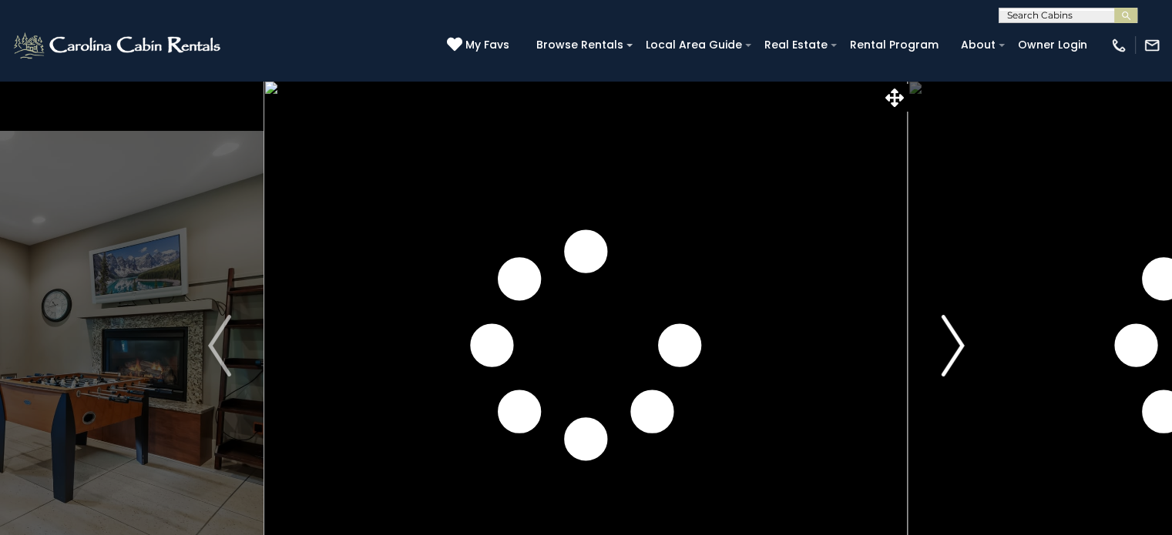
click at [955, 353] on img "Next" at bounding box center [952, 346] width 23 height 62
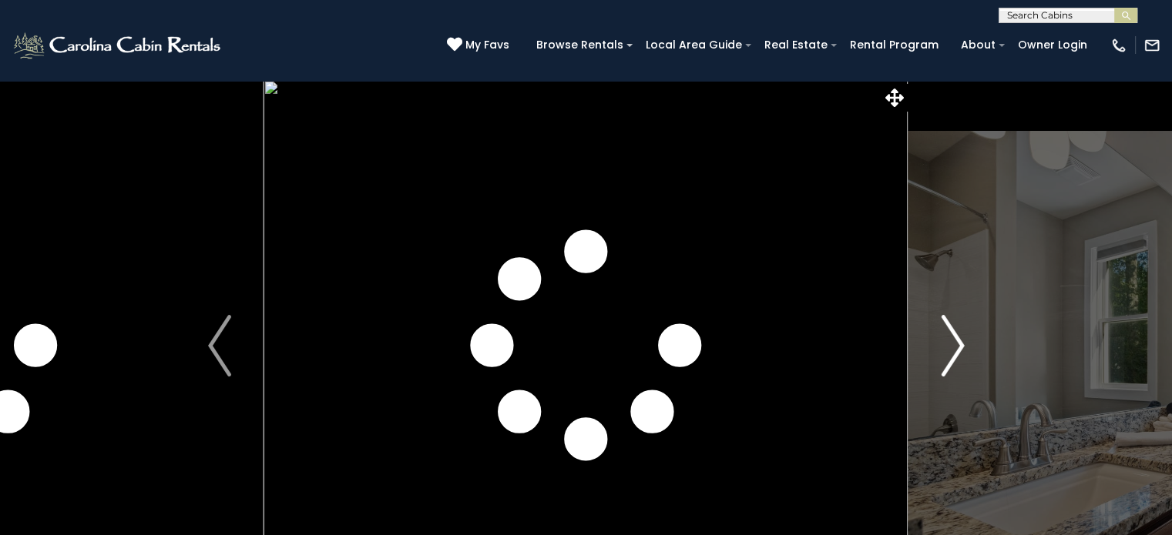
click at [955, 353] on img "Next" at bounding box center [952, 346] width 23 height 62
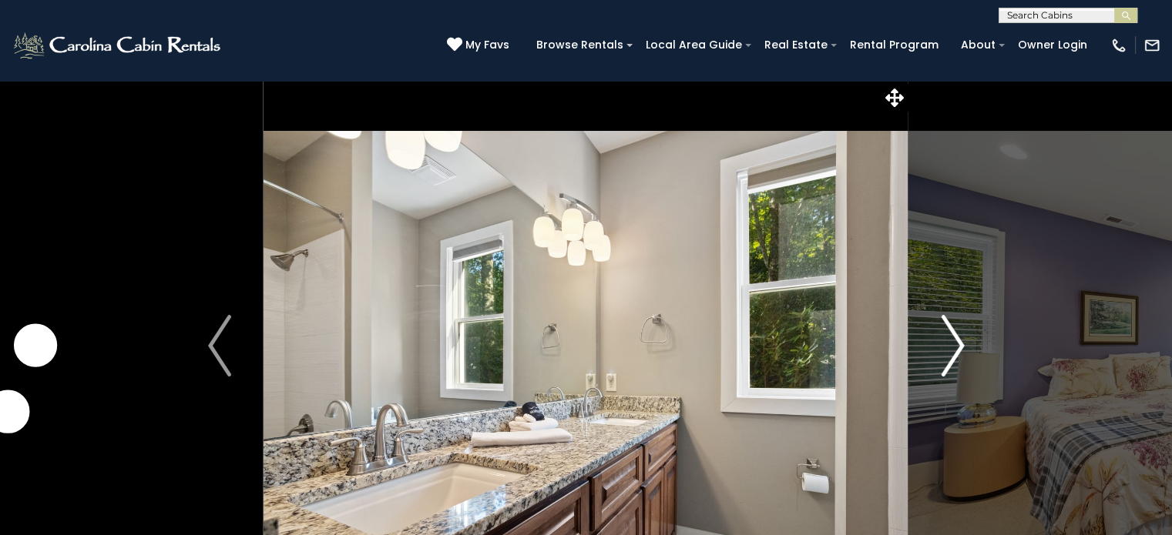
click at [955, 353] on img "Next" at bounding box center [952, 346] width 23 height 62
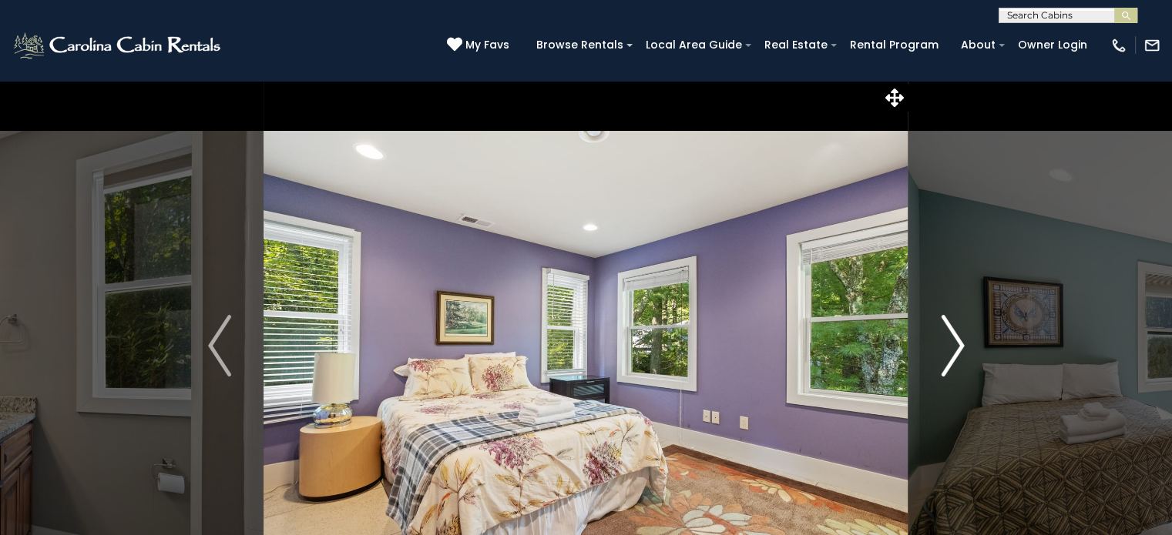
click at [955, 353] on img "Next" at bounding box center [952, 346] width 23 height 62
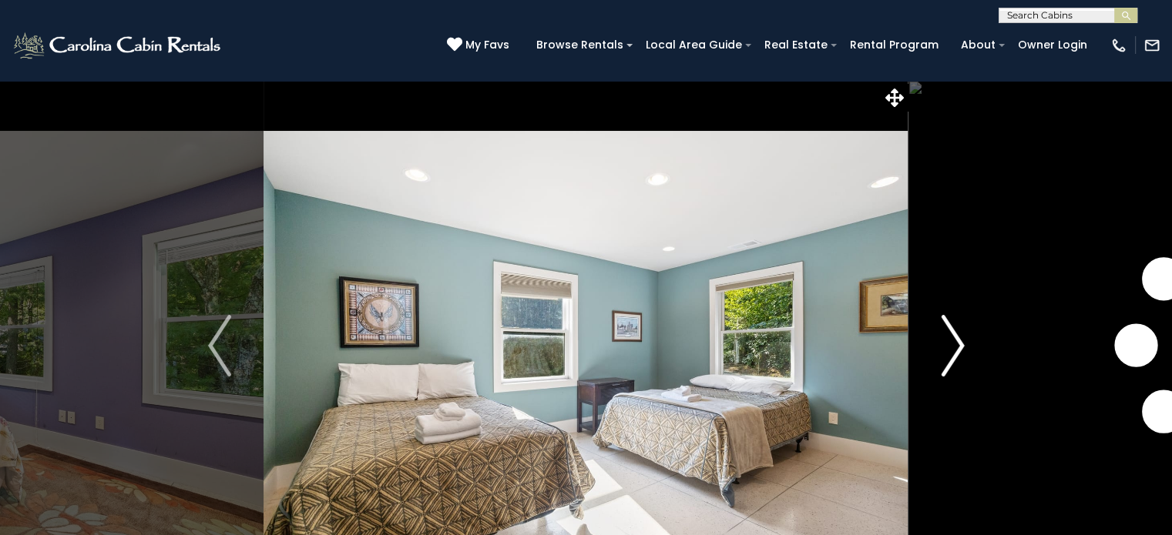
click at [955, 353] on img "Next" at bounding box center [952, 346] width 23 height 62
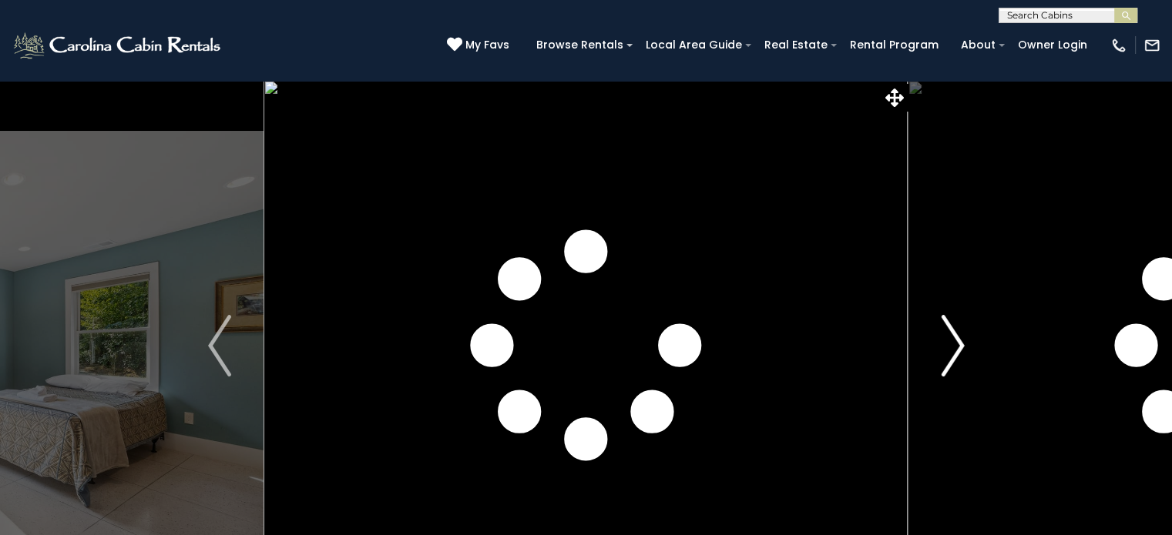
click at [955, 353] on img "Next" at bounding box center [952, 346] width 23 height 62
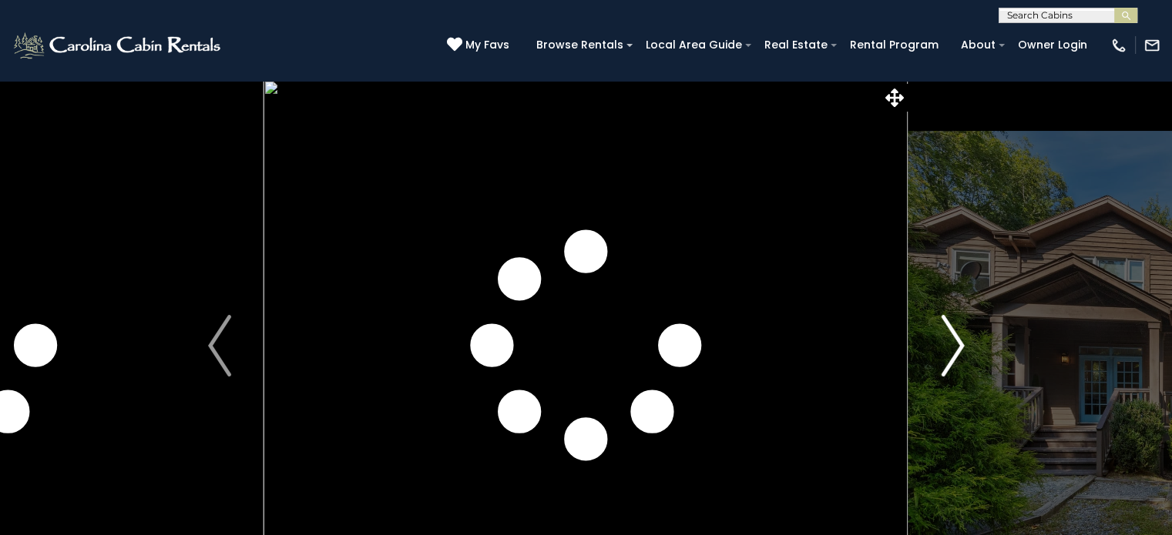
click at [955, 353] on img "Next" at bounding box center [952, 346] width 23 height 62
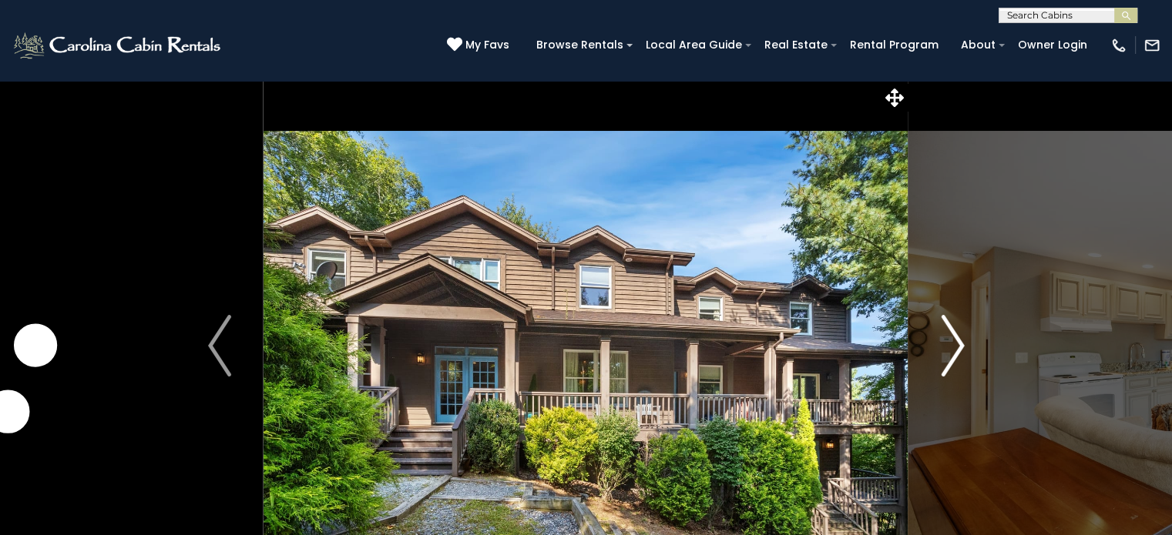
click at [955, 353] on img "Next" at bounding box center [952, 346] width 23 height 62
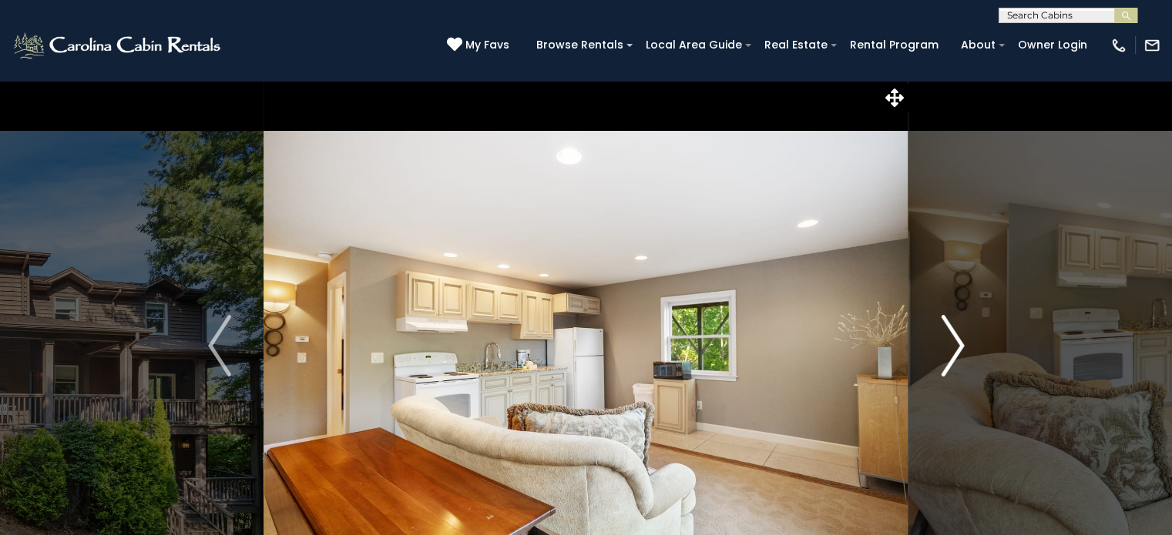
click at [955, 353] on img "Next" at bounding box center [952, 346] width 23 height 62
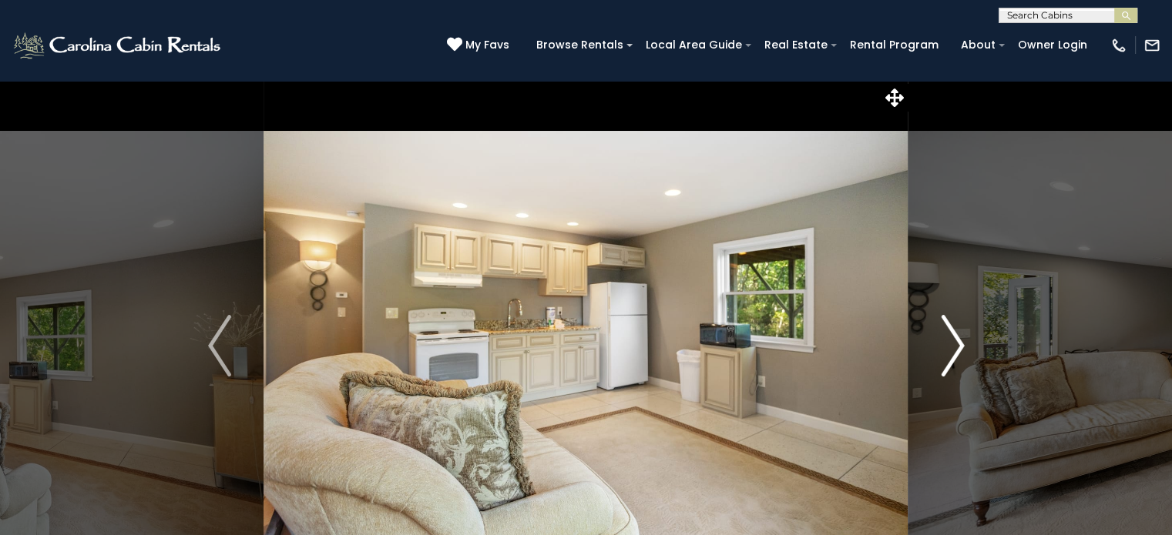
click at [955, 353] on img "Next" at bounding box center [952, 346] width 23 height 62
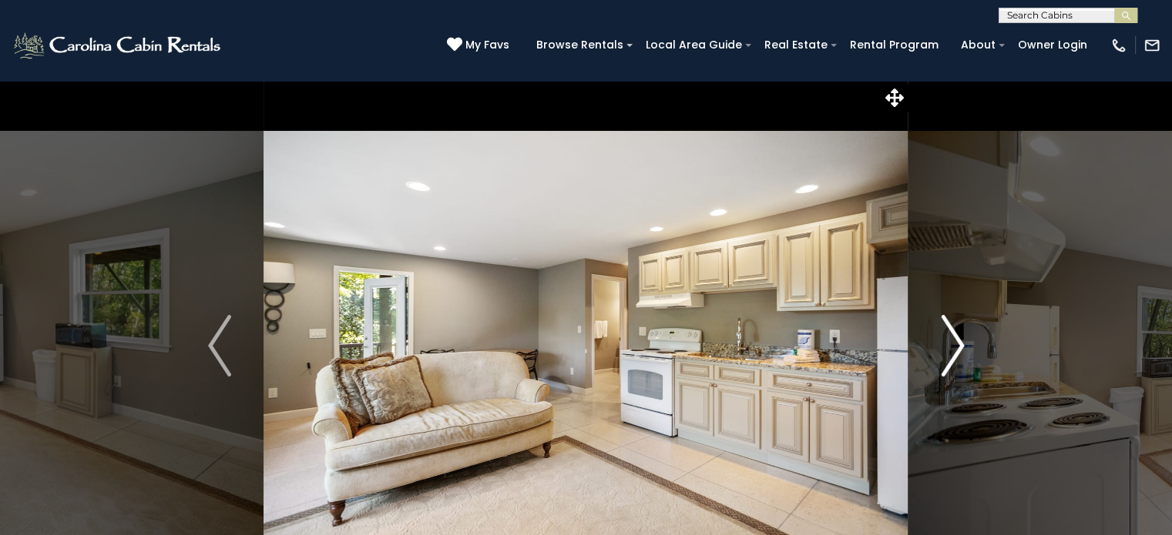
click at [955, 353] on img "Next" at bounding box center [952, 346] width 23 height 62
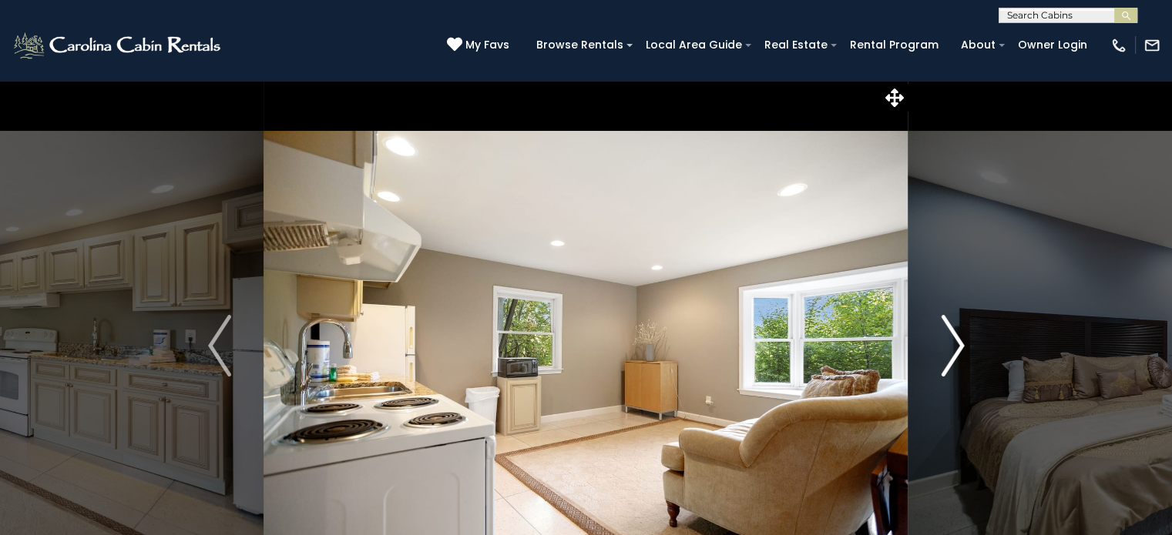
click at [955, 353] on img "Next" at bounding box center [952, 346] width 23 height 62
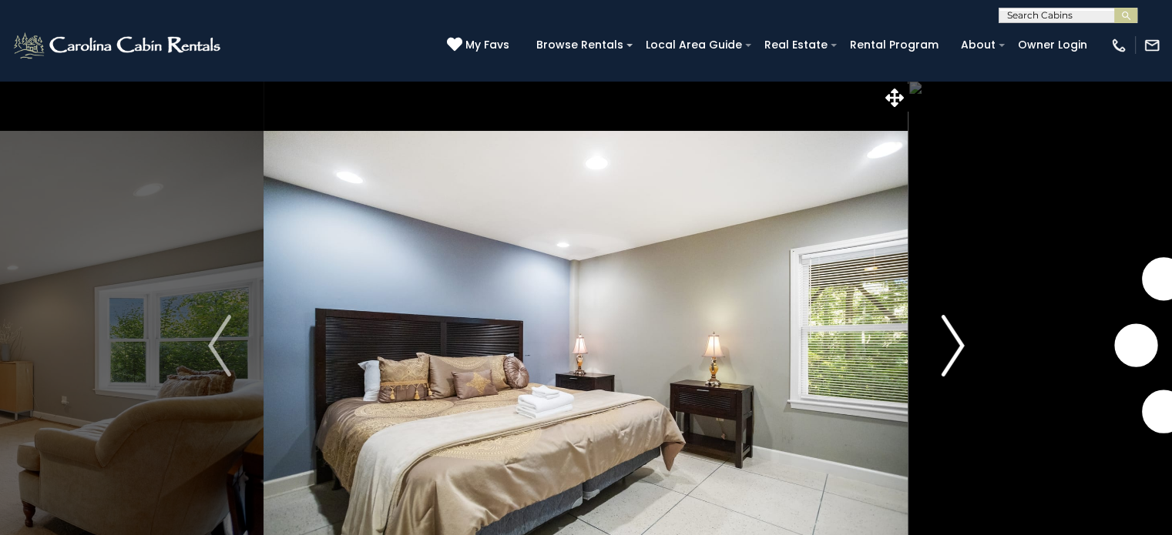
click at [955, 353] on img "Next" at bounding box center [952, 346] width 23 height 62
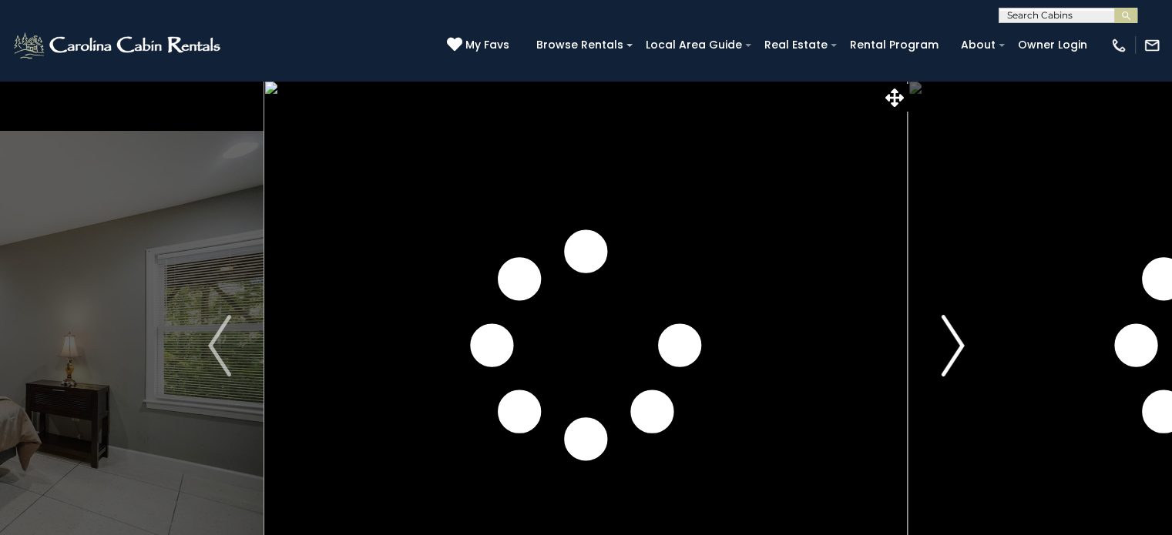
click at [955, 353] on img "Next" at bounding box center [952, 346] width 23 height 62
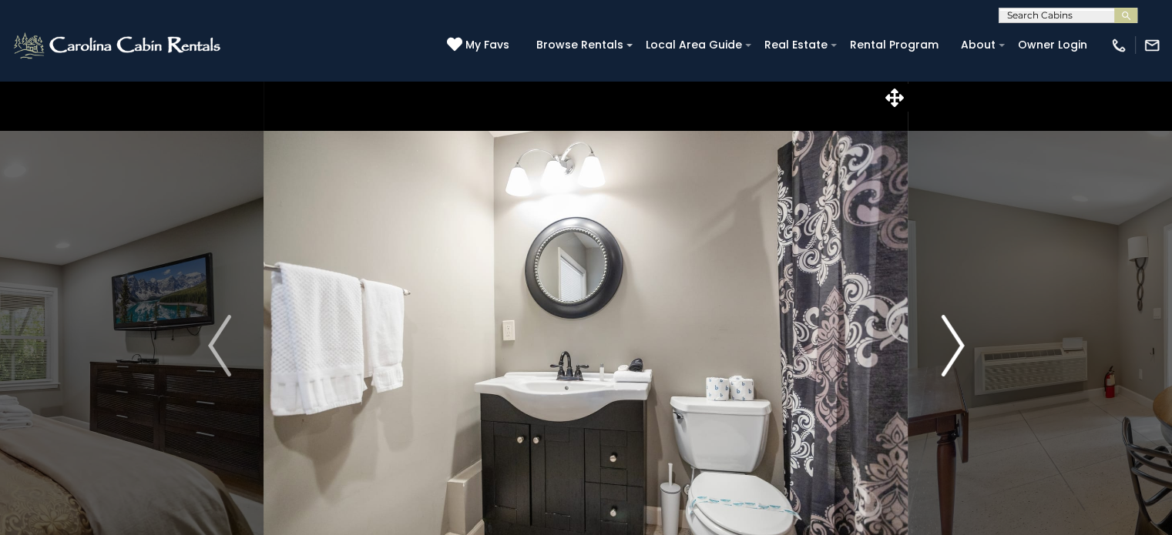
click at [955, 353] on img "Next" at bounding box center [952, 346] width 23 height 62
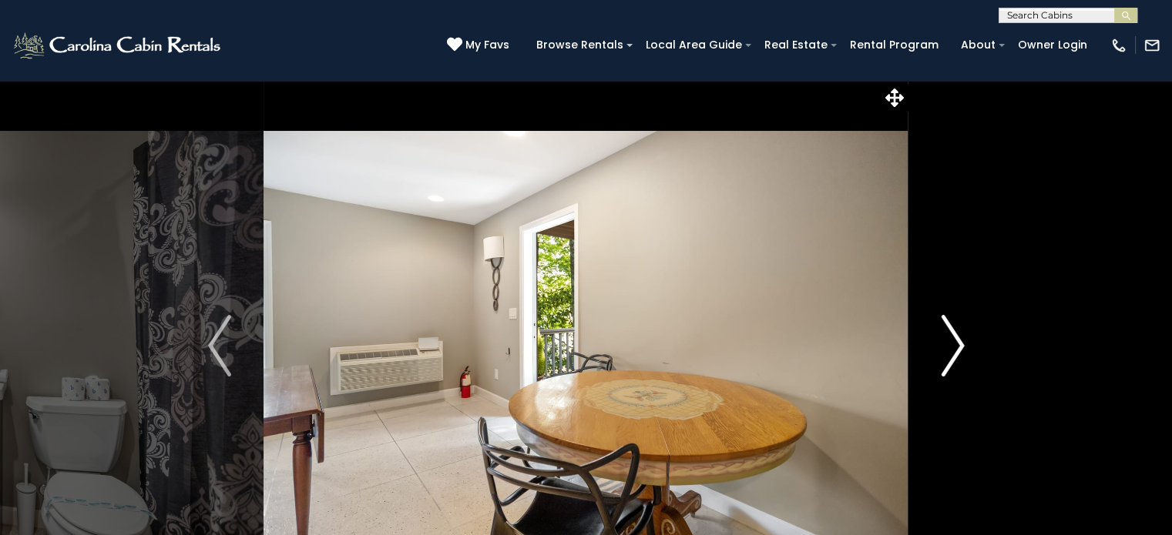
click at [955, 353] on img "Next" at bounding box center [952, 346] width 23 height 62
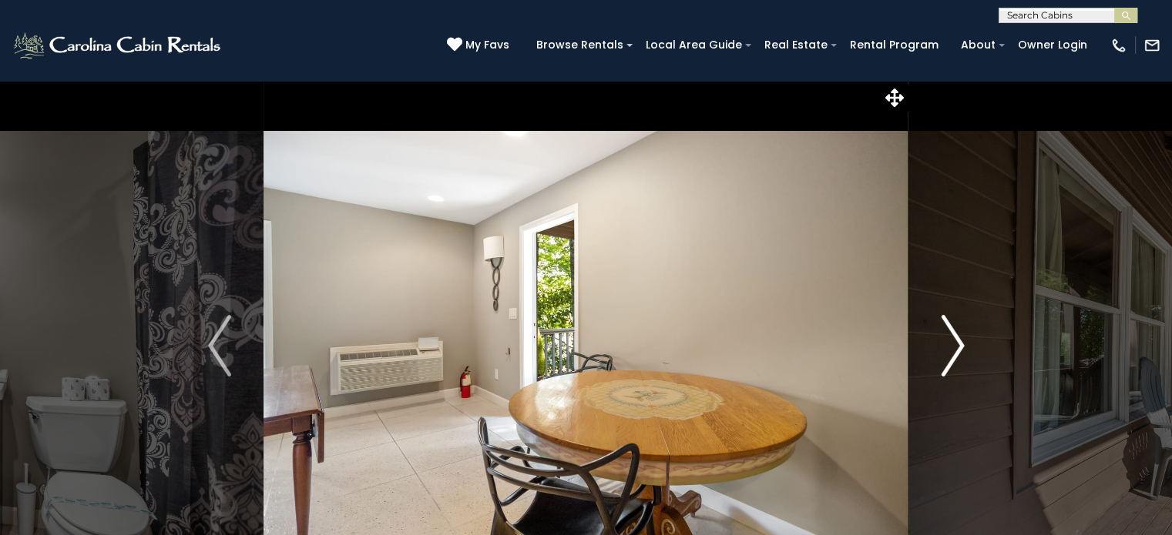
click at [955, 353] on img "Next" at bounding box center [952, 346] width 23 height 62
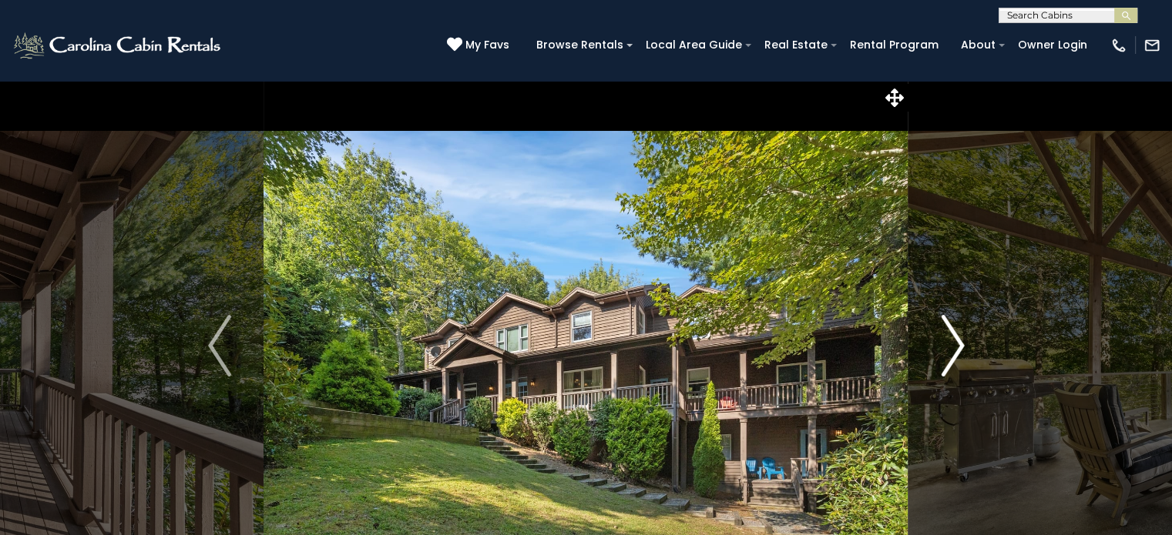
click at [955, 353] on img "Next" at bounding box center [952, 346] width 23 height 62
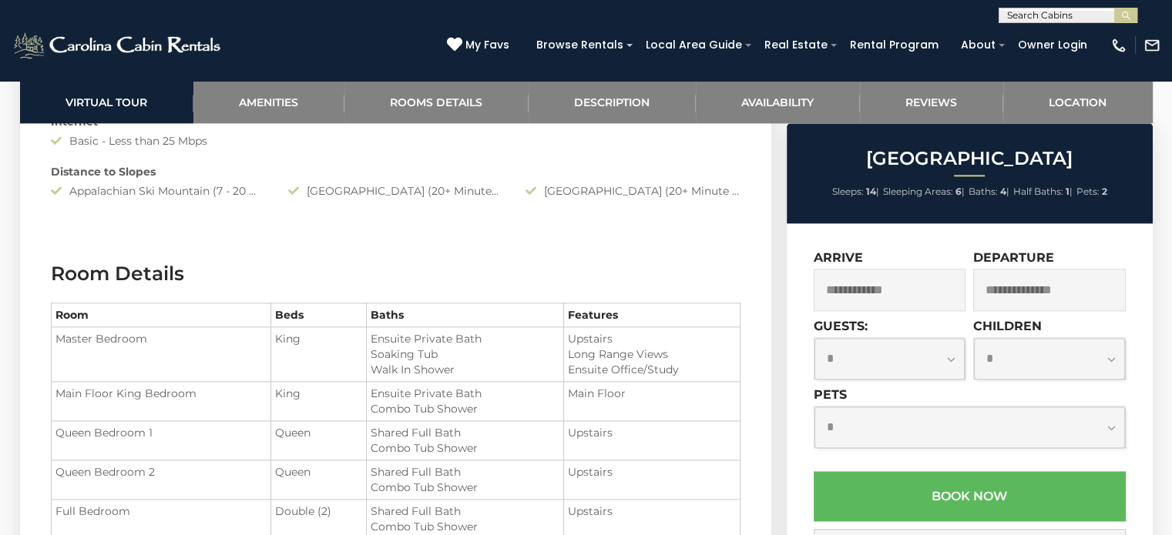
scroll to position [2003, 0]
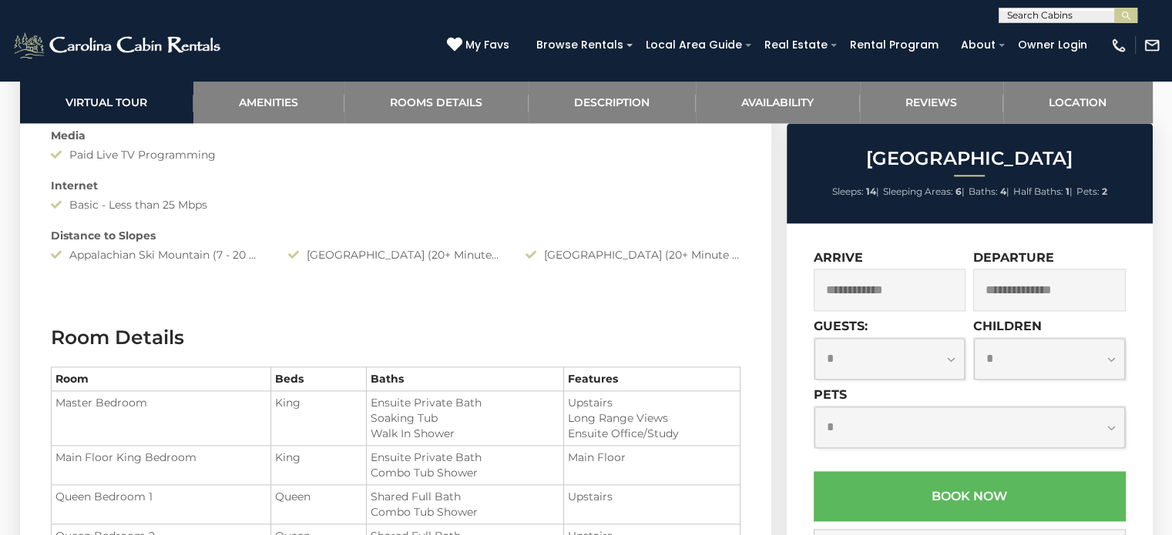
click at [935, 282] on input "text" at bounding box center [889, 290] width 153 height 42
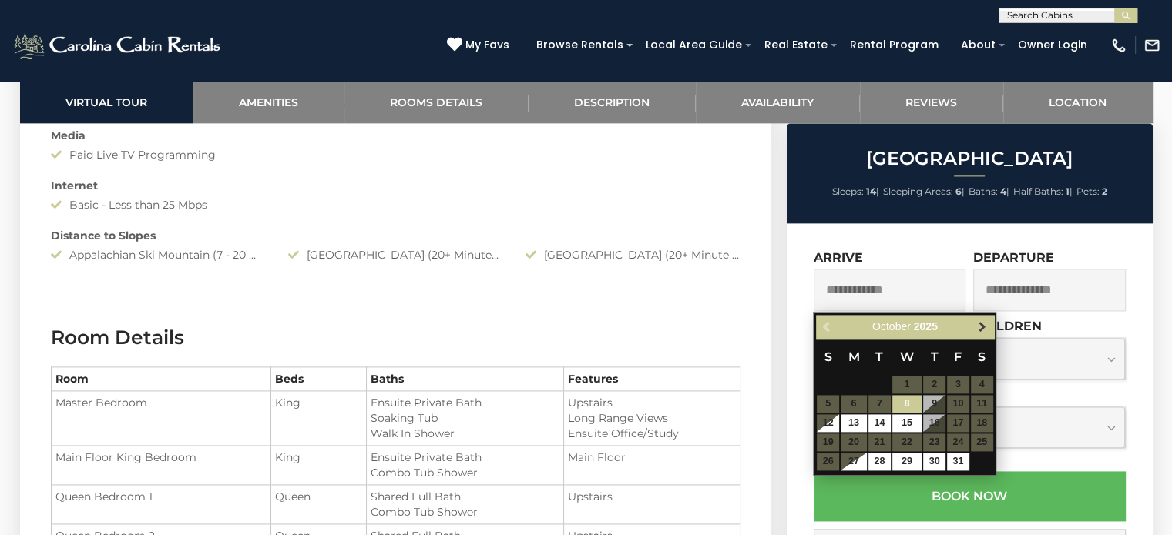
click at [980, 327] on span "Next" at bounding box center [982, 327] width 12 height 12
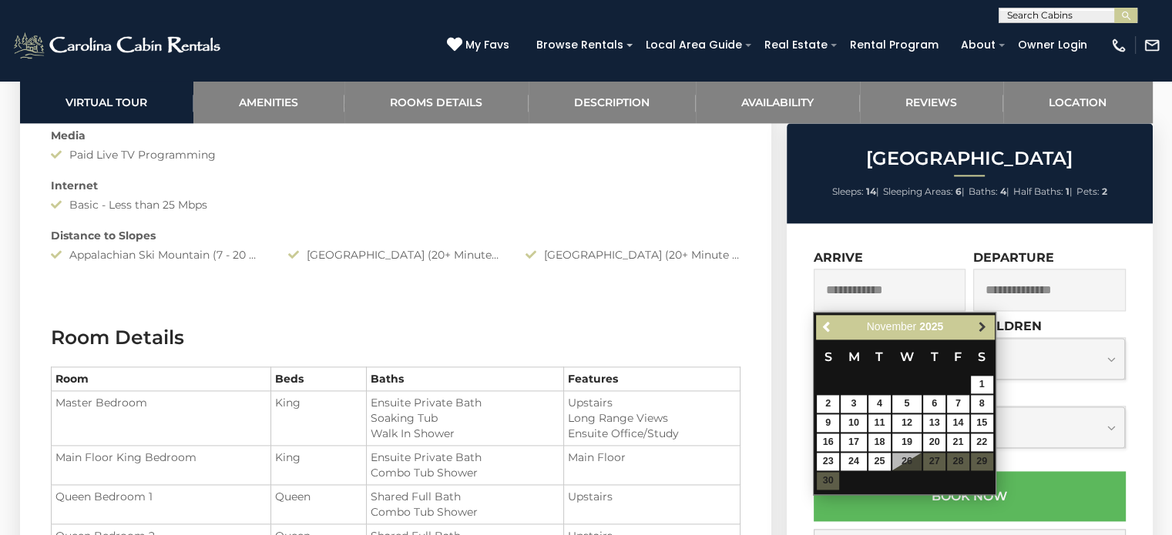
click at [984, 324] on span "Next" at bounding box center [982, 327] width 12 height 12
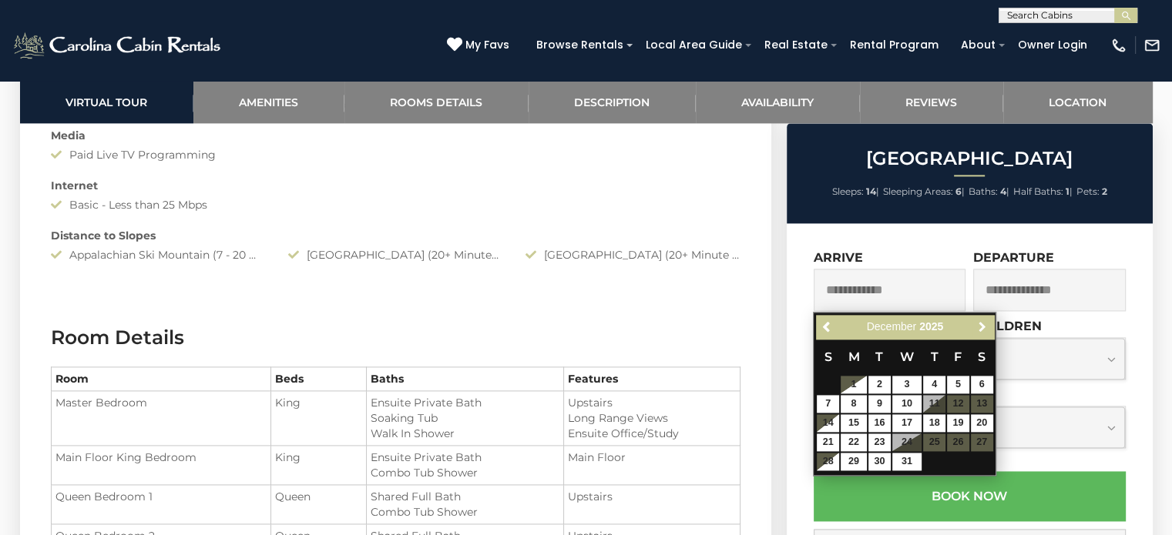
click at [984, 324] on span "Next" at bounding box center [982, 327] width 12 height 12
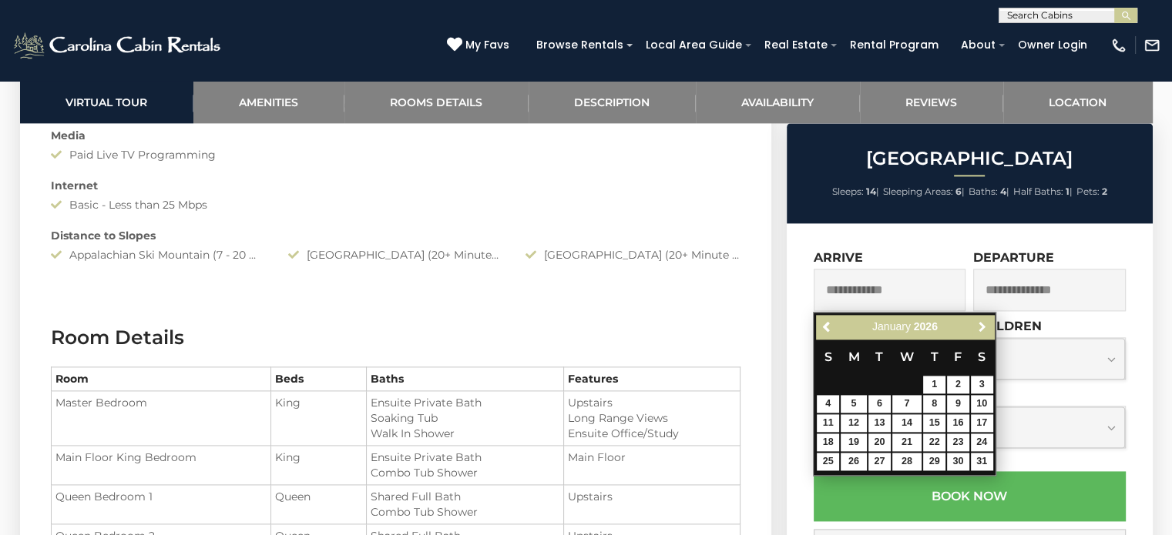
click at [984, 324] on span "Next" at bounding box center [982, 327] width 12 height 12
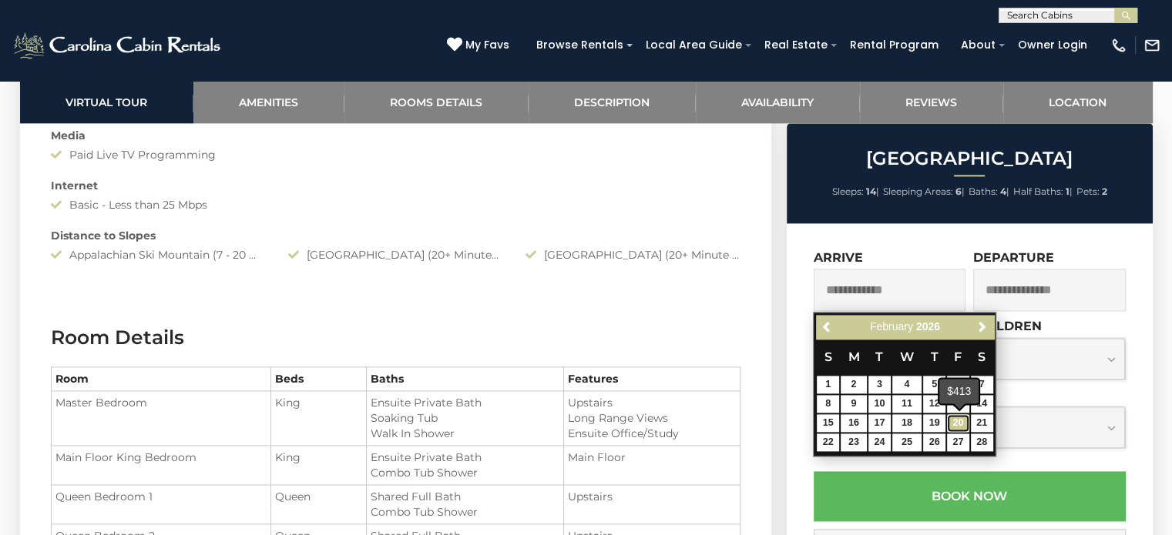
click at [948, 422] on link "20" at bounding box center [958, 423] width 22 height 18
type input "**********"
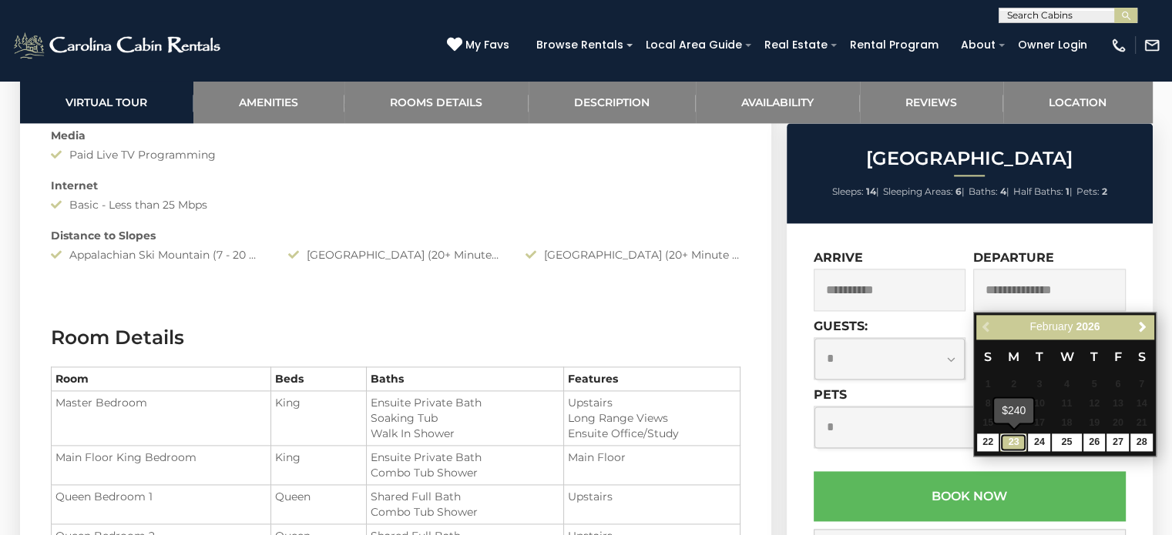
click at [1014, 443] on link "23" at bounding box center [1013, 443] width 26 height 18
type input "**********"
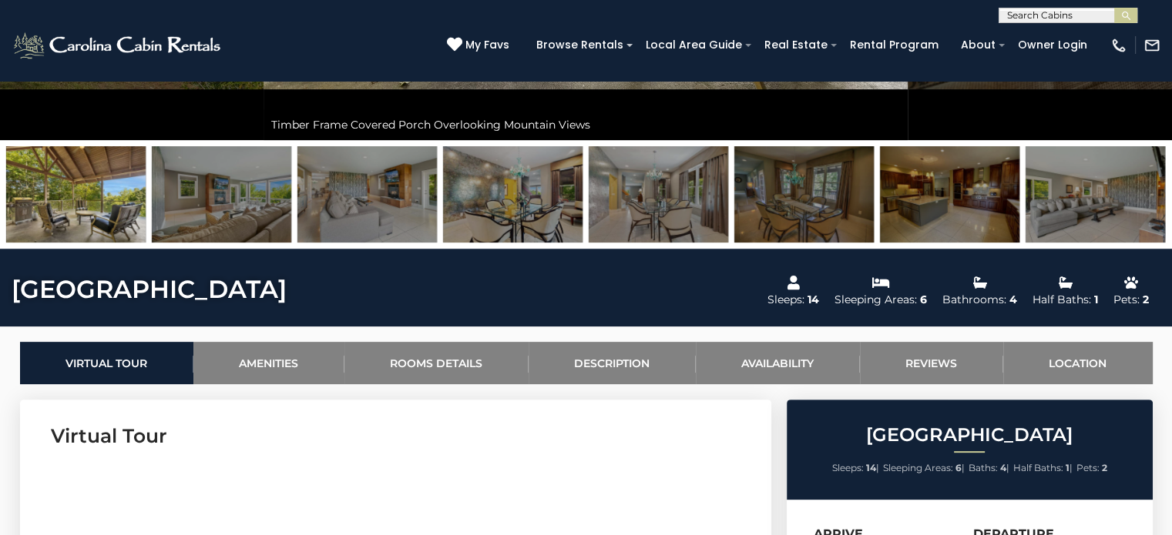
scroll to position [462, 0]
